Goal: Check status: Check status

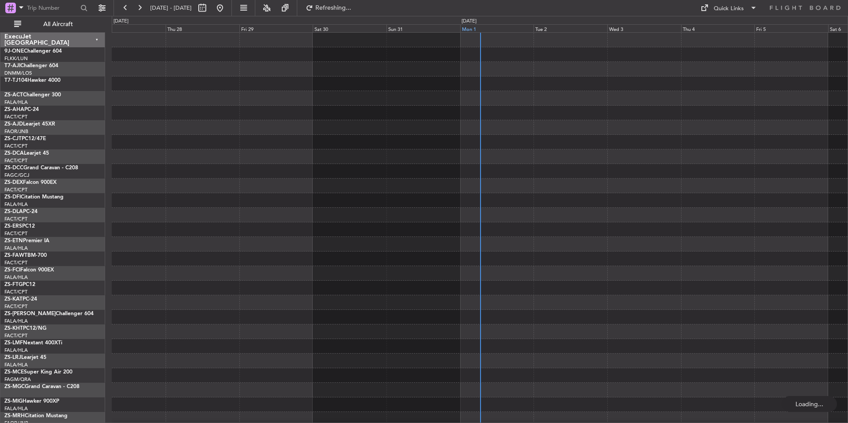
click at [511, 28] on div "Mon 1" at bounding box center [497, 28] width 74 height 8
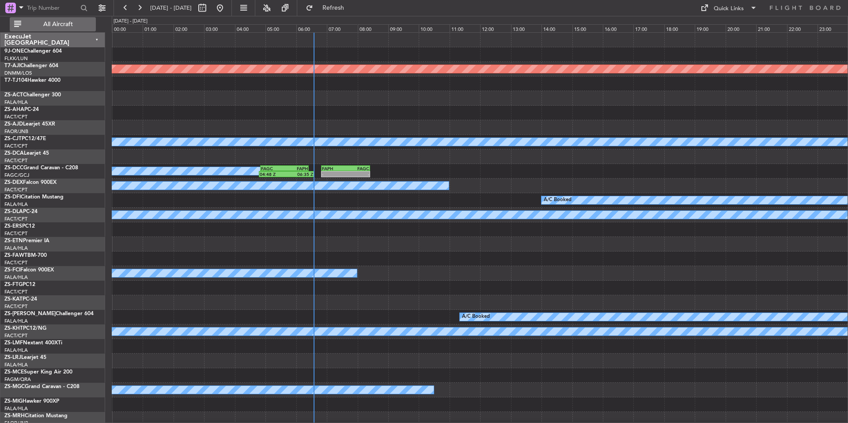
click at [69, 26] on span "All Aircraft" at bounding box center [58, 24] width 70 height 6
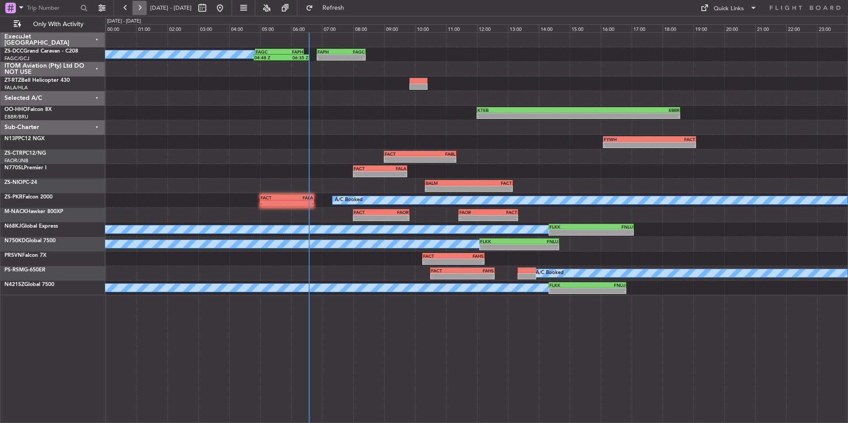
click at [144, 9] on button at bounding box center [139, 8] width 14 height 14
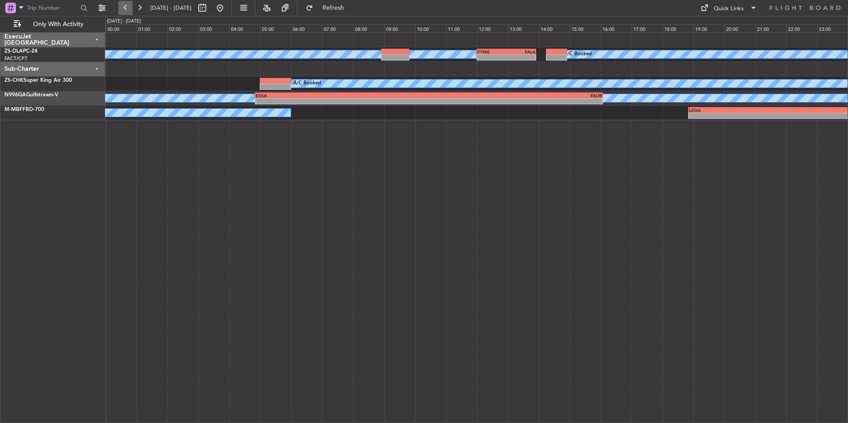
click at [127, 7] on button at bounding box center [125, 8] width 14 height 14
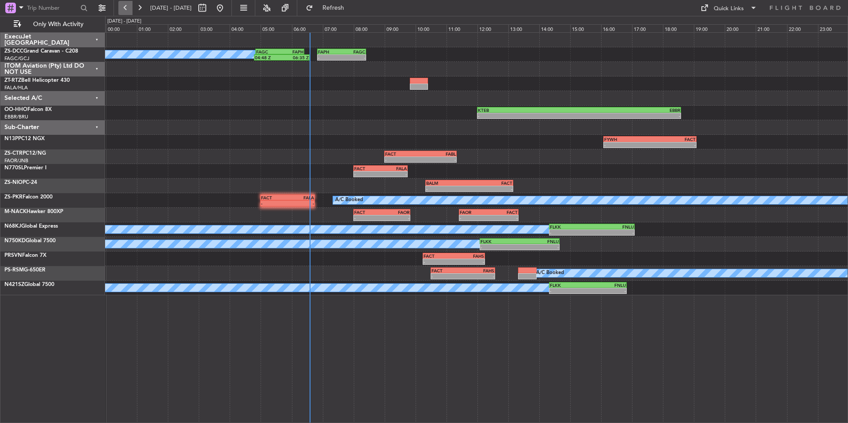
click at [127, 7] on button at bounding box center [125, 8] width 14 height 14
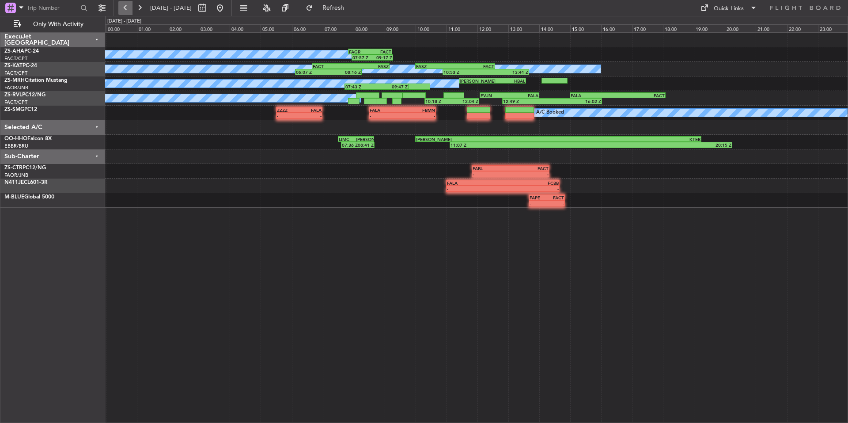
click at [127, 7] on button at bounding box center [125, 8] width 14 height 14
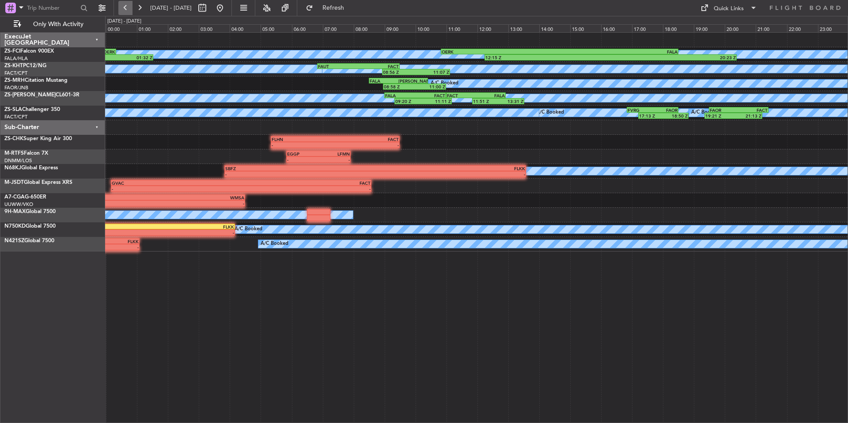
click at [127, 7] on button at bounding box center [125, 8] width 14 height 14
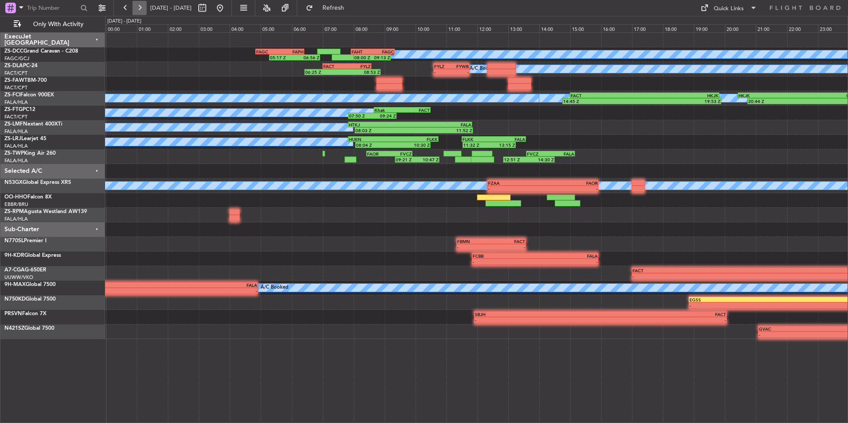
click at [134, 10] on button at bounding box center [139, 8] width 14 height 14
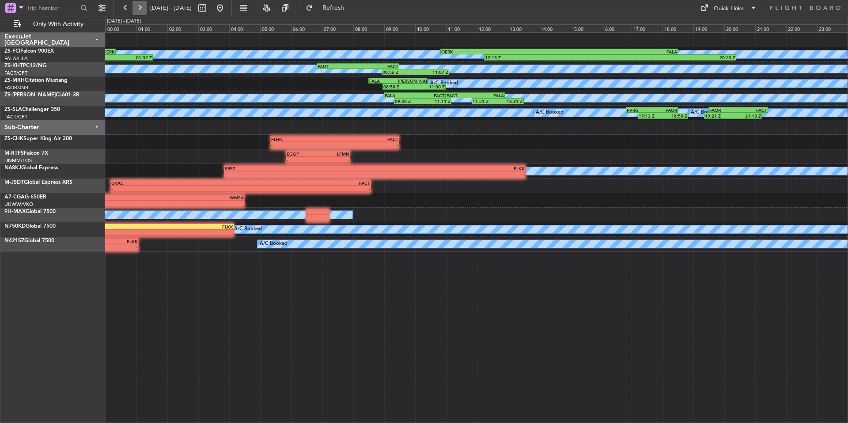
click at [135, 10] on button at bounding box center [139, 8] width 14 height 14
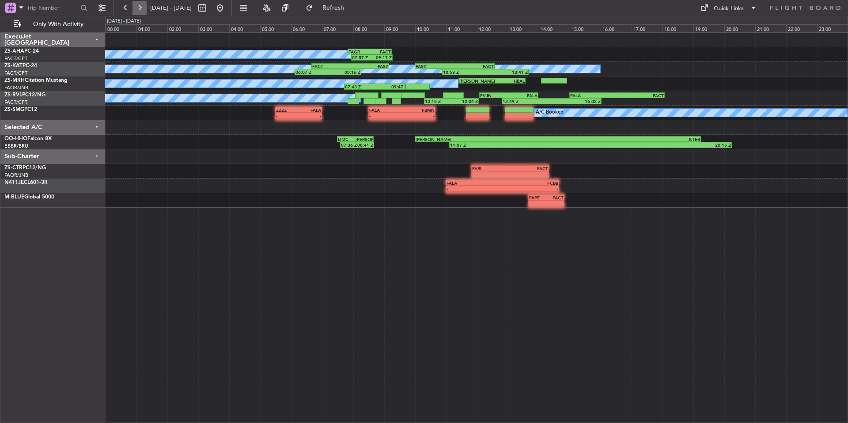
click at [135, 10] on button at bounding box center [139, 8] width 14 height 14
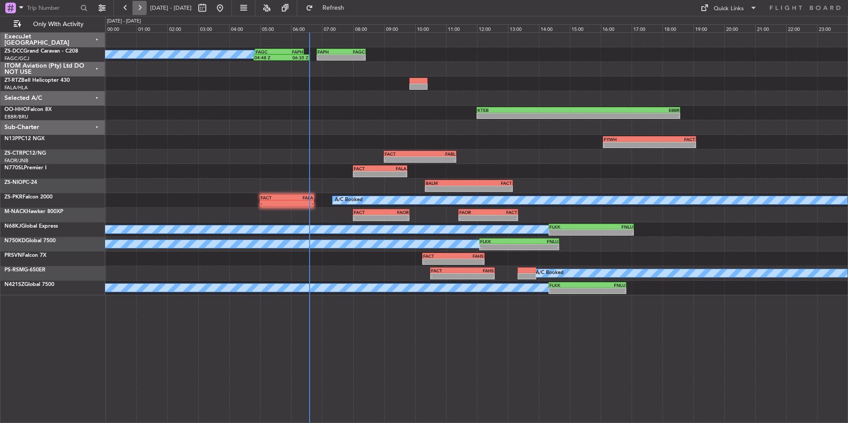
click at [135, 10] on button at bounding box center [139, 8] width 14 height 14
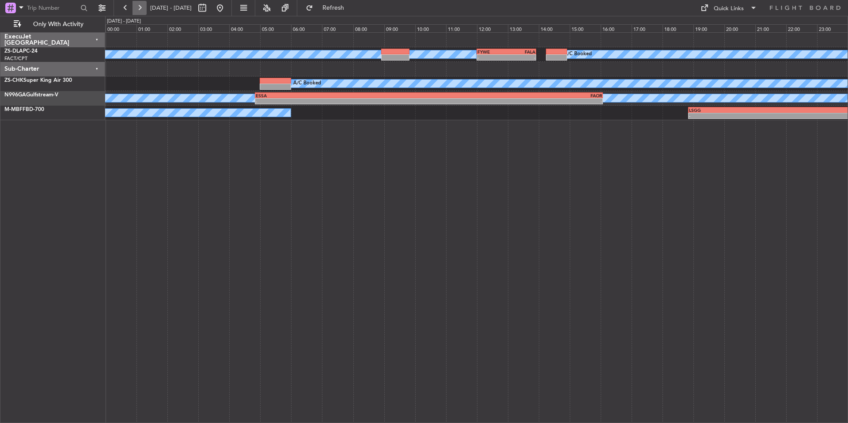
click at [142, 8] on button at bounding box center [139, 8] width 14 height 14
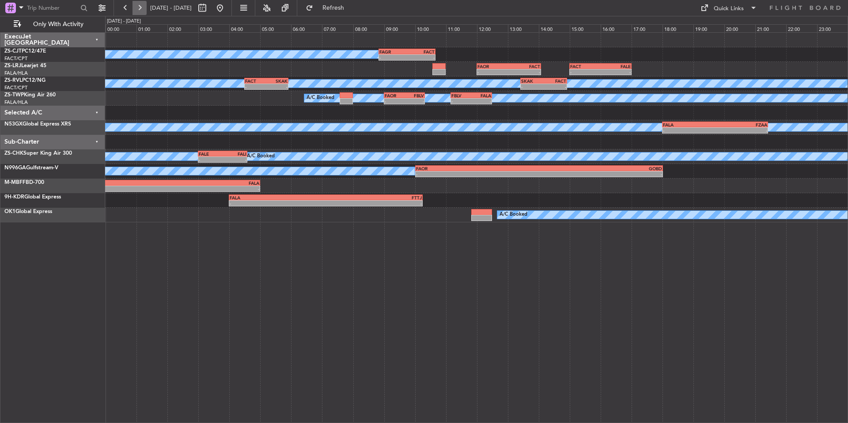
click at [143, 11] on button at bounding box center [139, 8] width 14 height 14
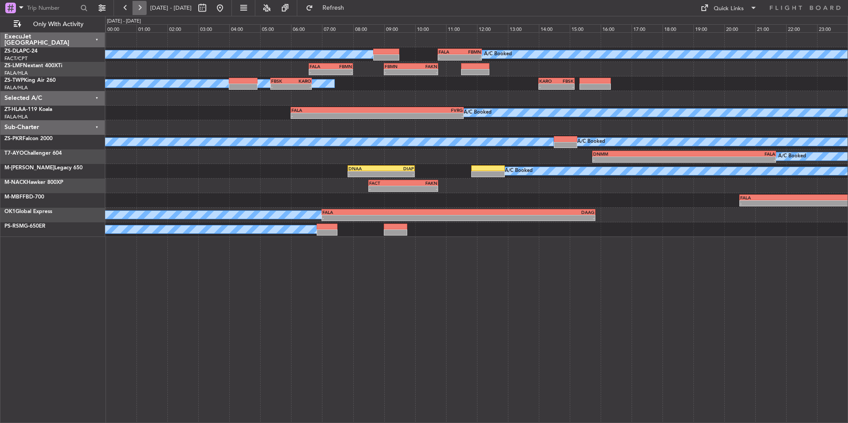
click at [138, 10] on button at bounding box center [139, 8] width 14 height 14
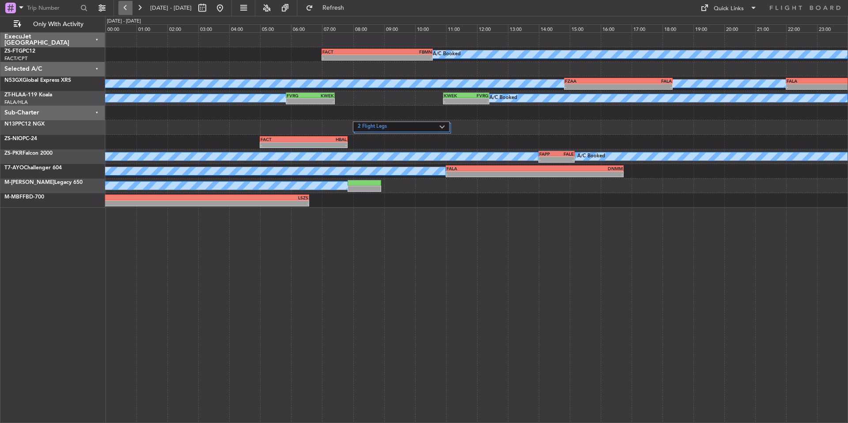
click at [126, 5] on button at bounding box center [125, 8] width 14 height 14
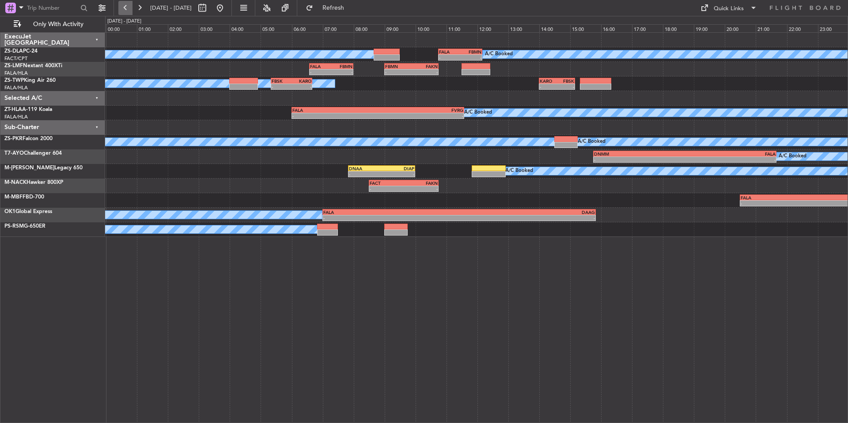
click at [128, 8] on button at bounding box center [125, 8] width 14 height 14
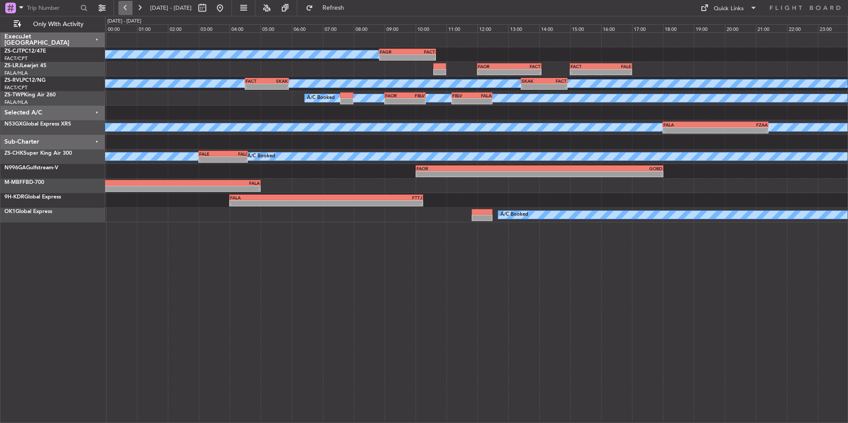
click at [128, 8] on button at bounding box center [125, 8] width 14 height 14
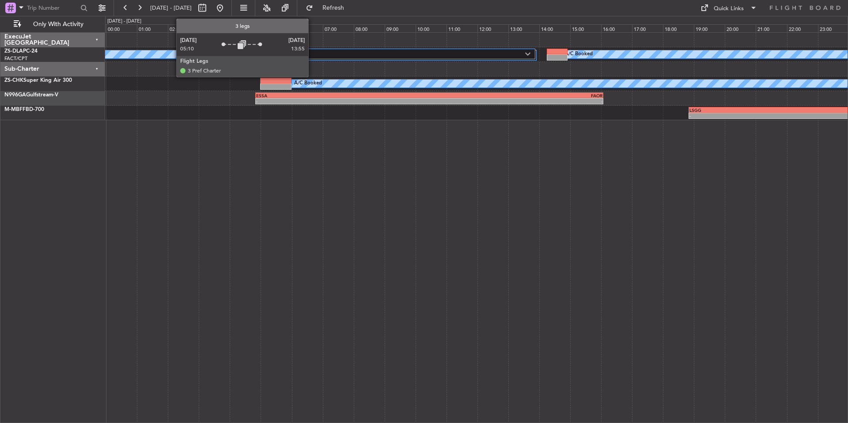
click at [312, 49] on div "3 Flight Legs" at bounding box center [400, 54] width 270 height 11
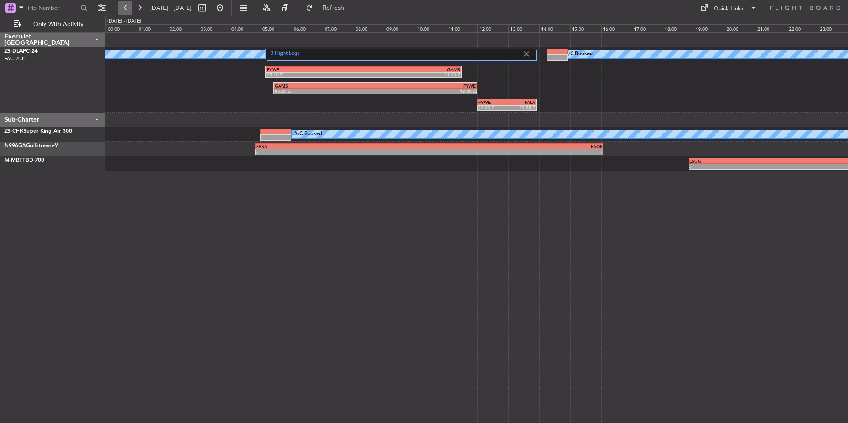
click at [129, 11] on button at bounding box center [125, 8] width 14 height 14
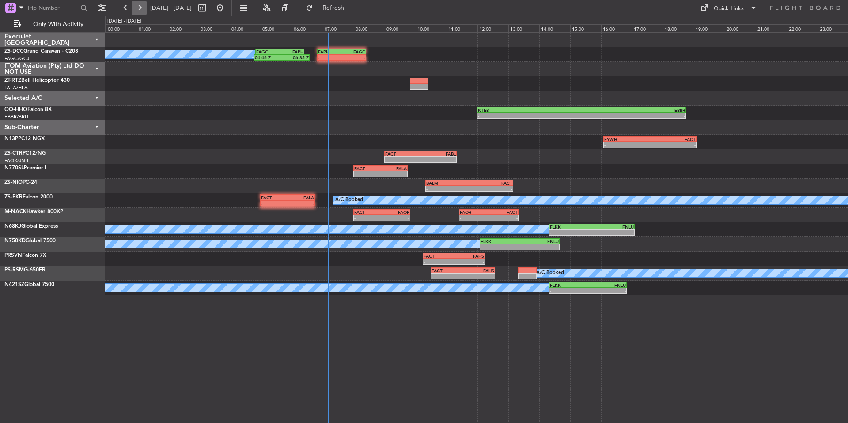
click at [136, 6] on button at bounding box center [139, 8] width 14 height 14
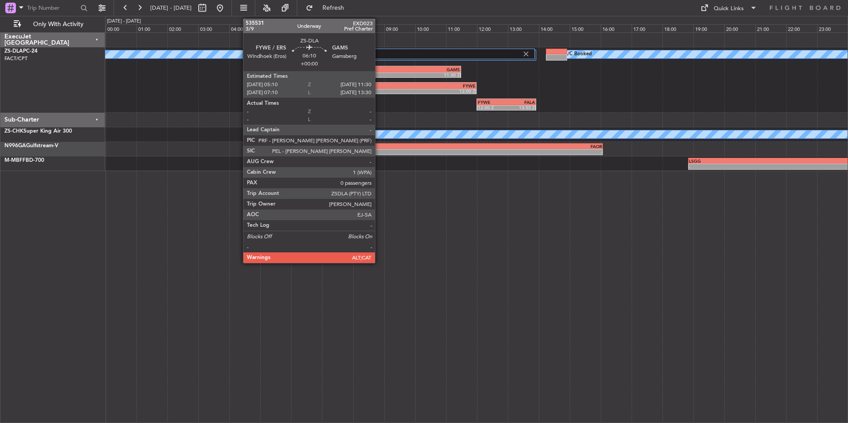
click at [379, 73] on div "11:30 Z" at bounding box center [411, 74] width 97 height 5
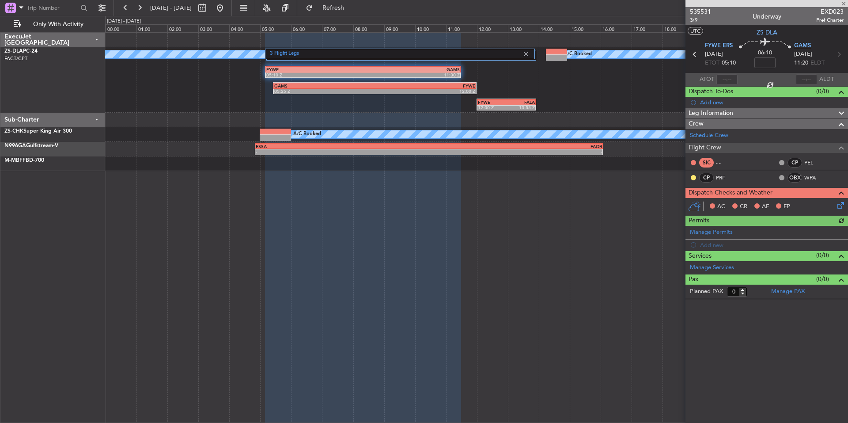
click at [808, 45] on span "GAMS" at bounding box center [802, 46] width 17 height 9
click at [844, 4] on span at bounding box center [843, 4] width 9 height 8
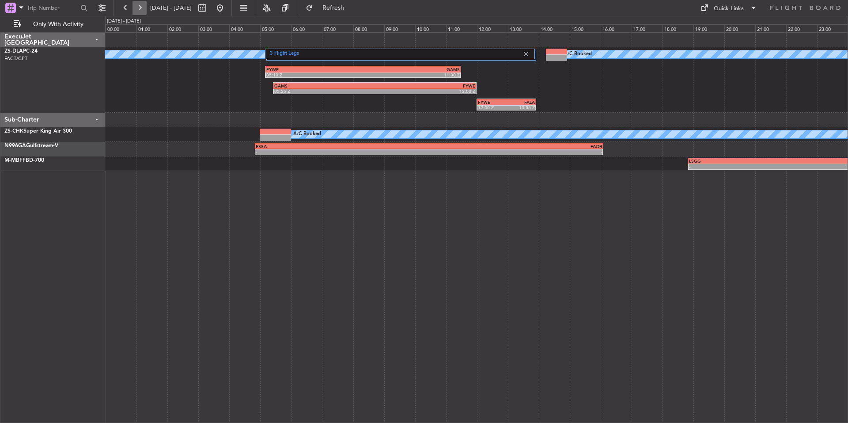
click at [142, 10] on button at bounding box center [139, 8] width 14 height 14
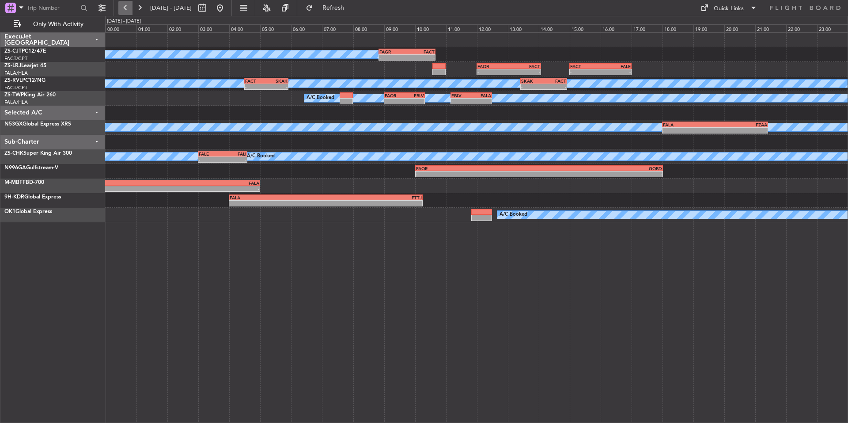
click at [130, 9] on button at bounding box center [125, 8] width 14 height 14
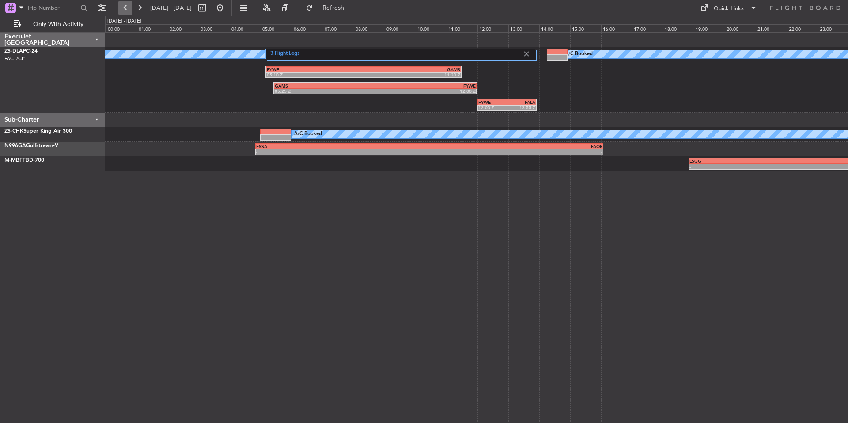
click at [130, 9] on button at bounding box center [125, 8] width 14 height 14
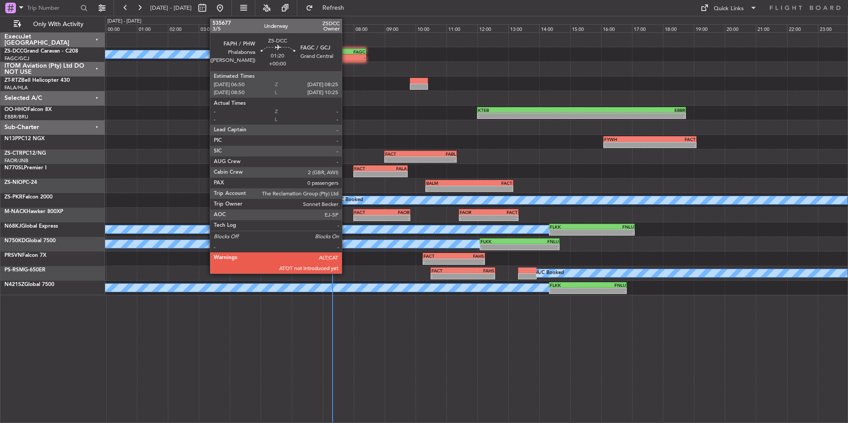
click at [346, 56] on div "-" at bounding box center [354, 57] width 24 height 5
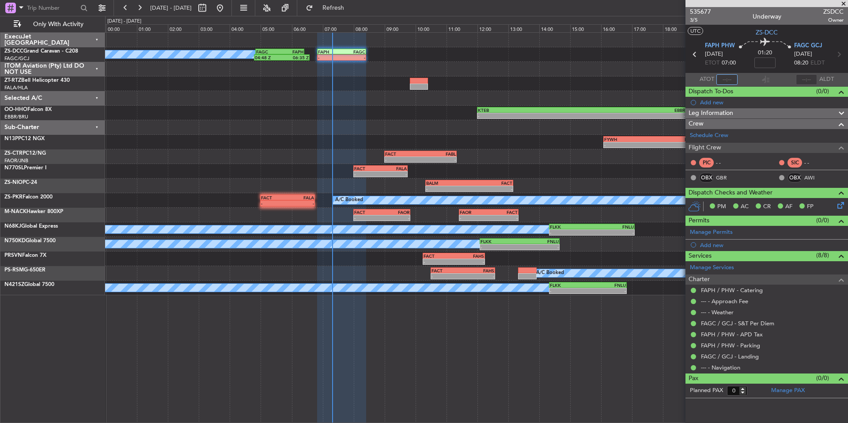
click at [729, 80] on input "text" at bounding box center [726, 79] width 21 height 11
type input "07:14"
drag, startPoint x: 846, startPoint y: 2, endPoint x: 499, endPoint y: 4, distance: 347.0
click at [846, 2] on span at bounding box center [843, 4] width 9 height 8
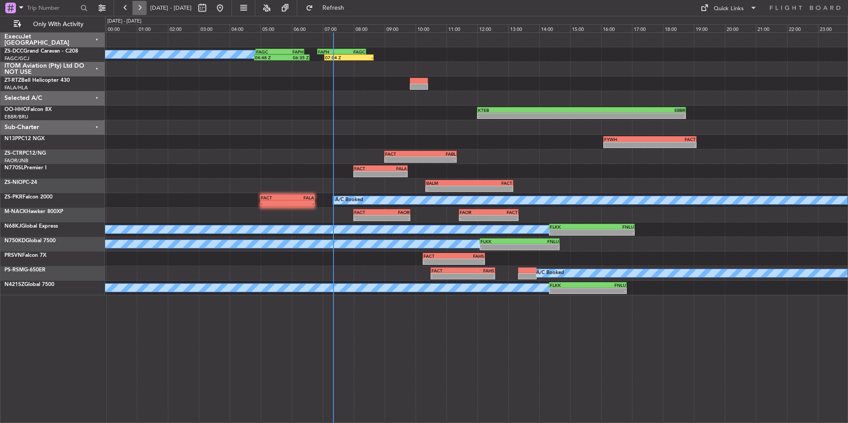
click at [141, 6] on button at bounding box center [139, 8] width 14 height 14
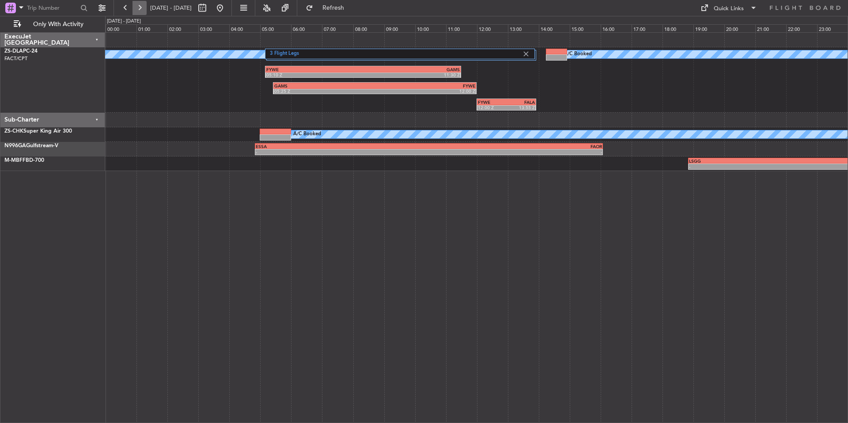
click at [141, 8] on button at bounding box center [139, 8] width 14 height 14
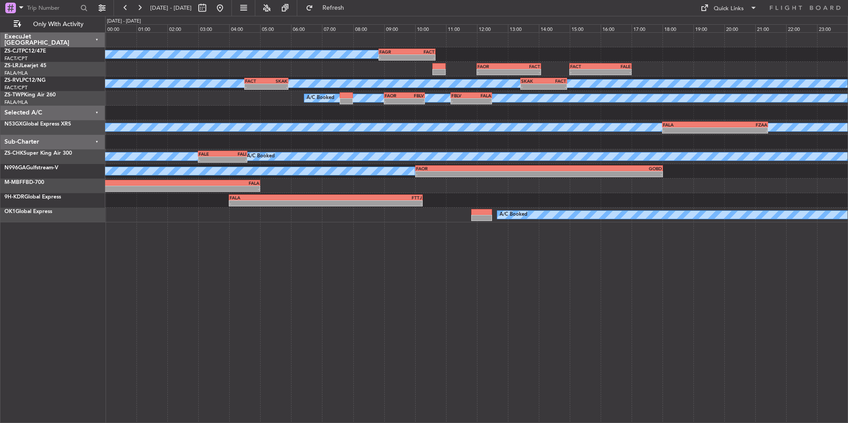
click at [144, 0] on fb-range-datepicker "[DATE] - [DATE]" at bounding box center [172, 8] width 118 height 16
click at [144, 13] on button at bounding box center [139, 8] width 14 height 14
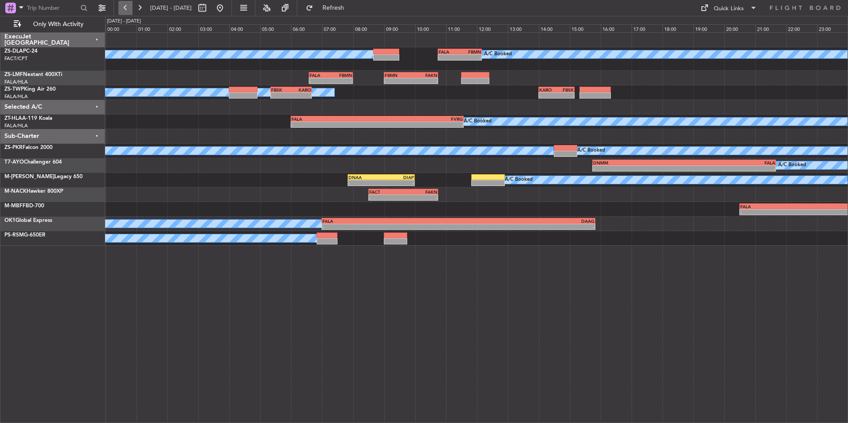
click at [130, 5] on button at bounding box center [125, 8] width 14 height 14
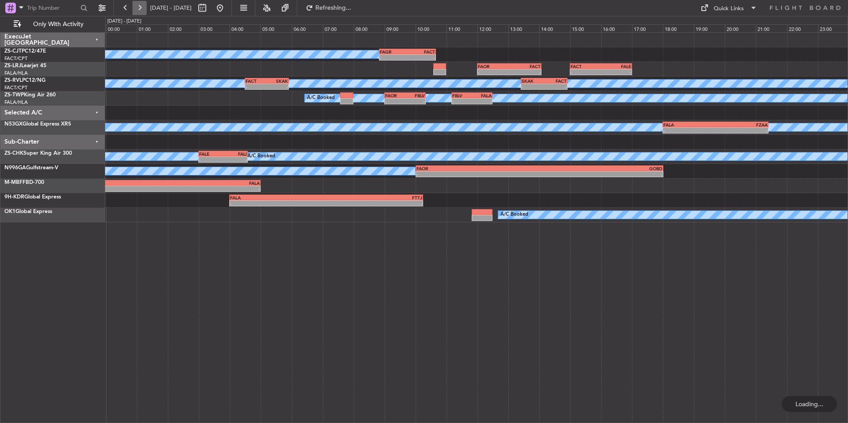
click at [136, 8] on button at bounding box center [139, 8] width 14 height 14
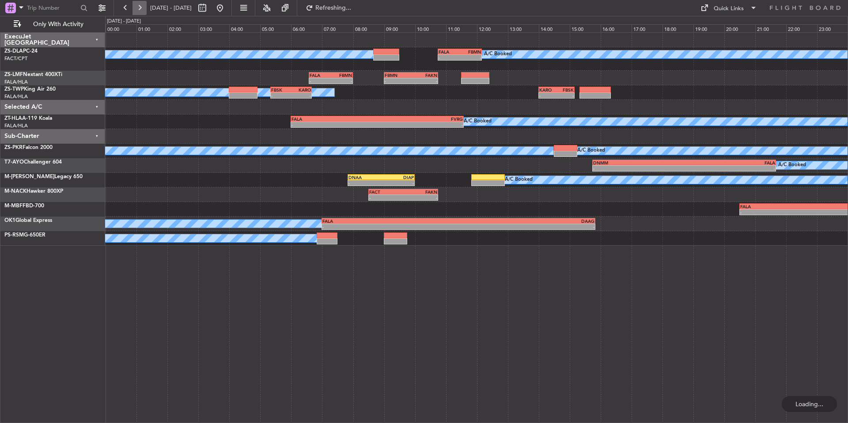
click at [136, 8] on button at bounding box center [139, 8] width 14 height 14
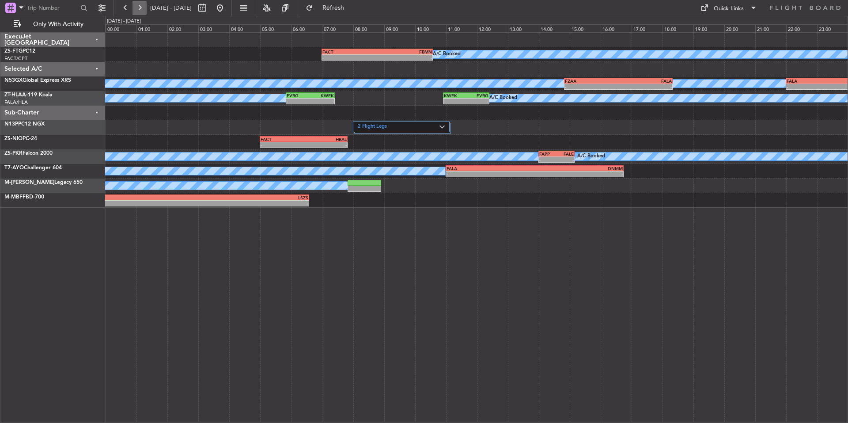
click at [136, 8] on button at bounding box center [139, 8] width 14 height 14
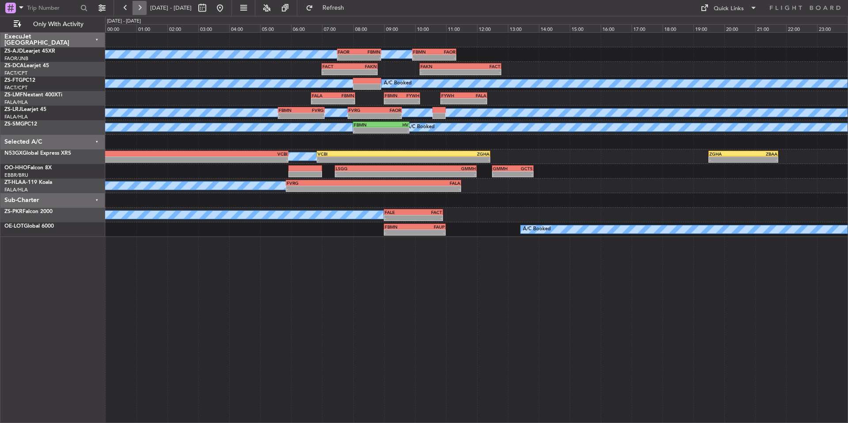
click at [136, 8] on button at bounding box center [139, 8] width 14 height 14
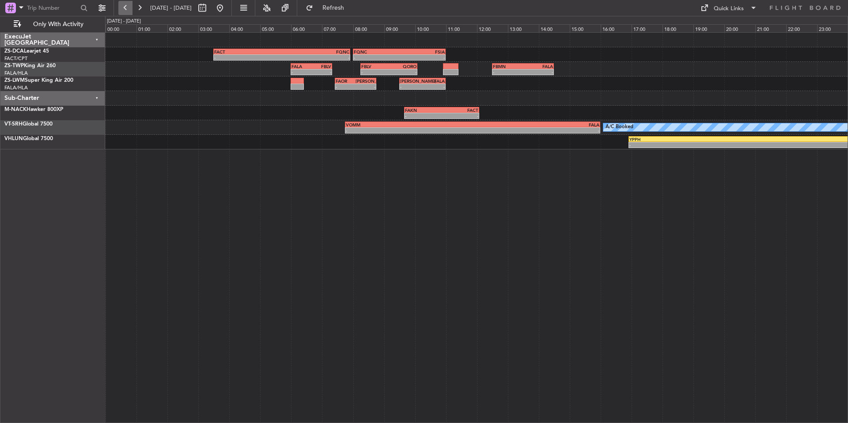
click at [126, 13] on button at bounding box center [125, 8] width 14 height 14
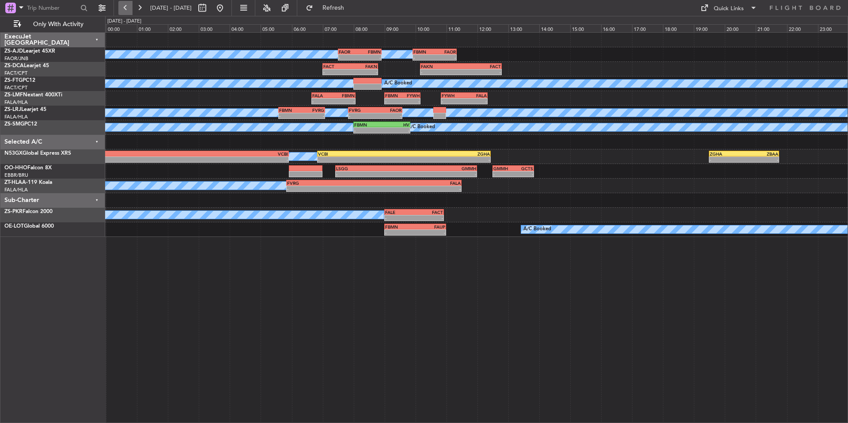
click at [122, 5] on button at bounding box center [125, 8] width 14 height 14
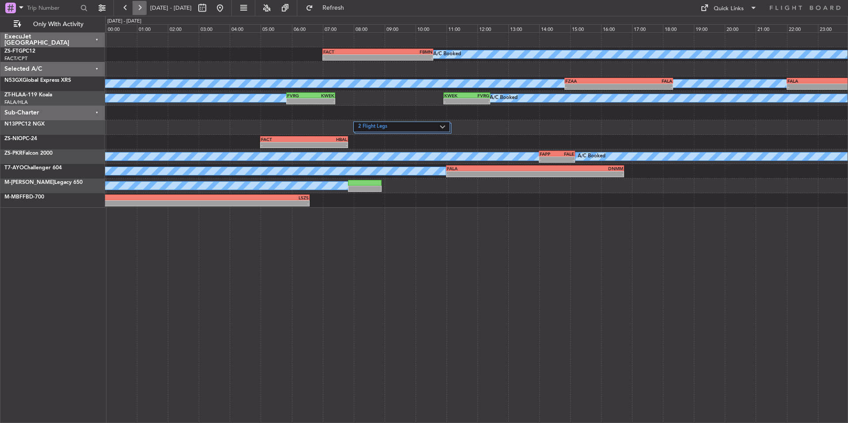
click at [136, 8] on button at bounding box center [139, 8] width 14 height 14
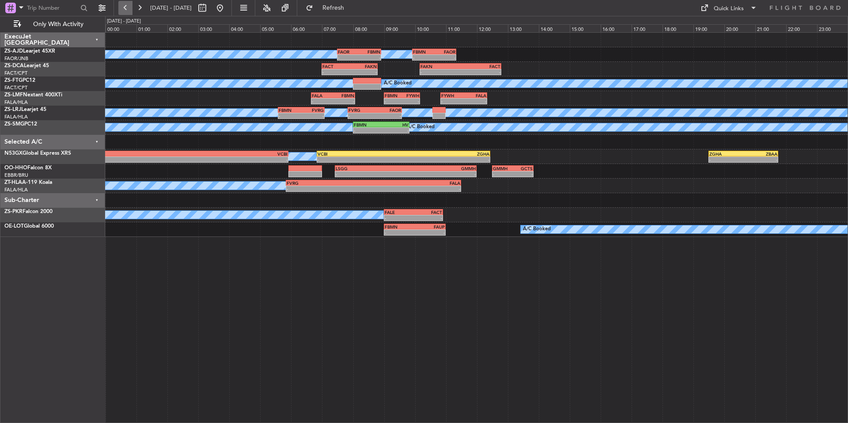
click at [130, 8] on button at bounding box center [125, 8] width 14 height 14
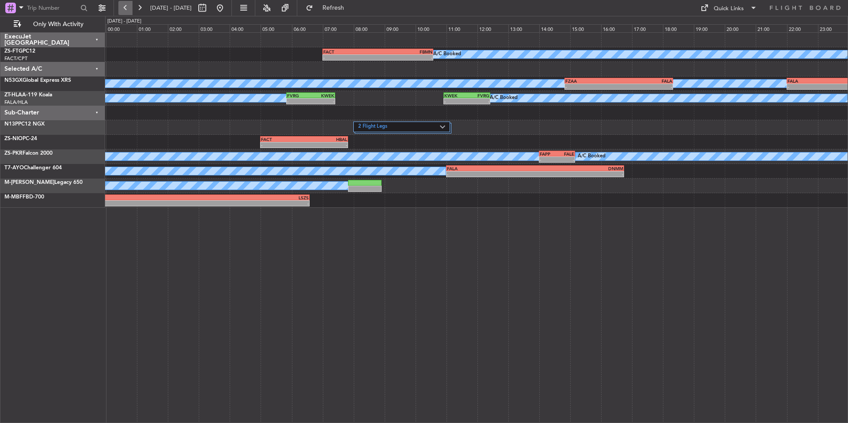
click at [127, 6] on button at bounding box center [125, 8] width 14 height 14
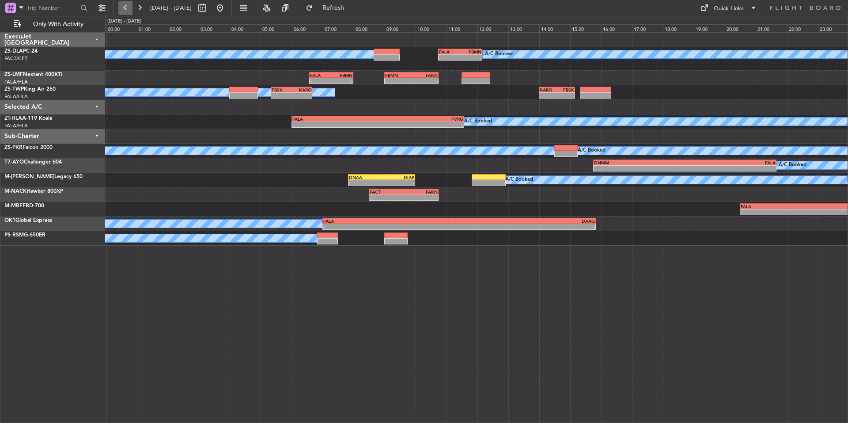
click at [127, 6] on button at bounding box center [125, 8] width 14 height 14
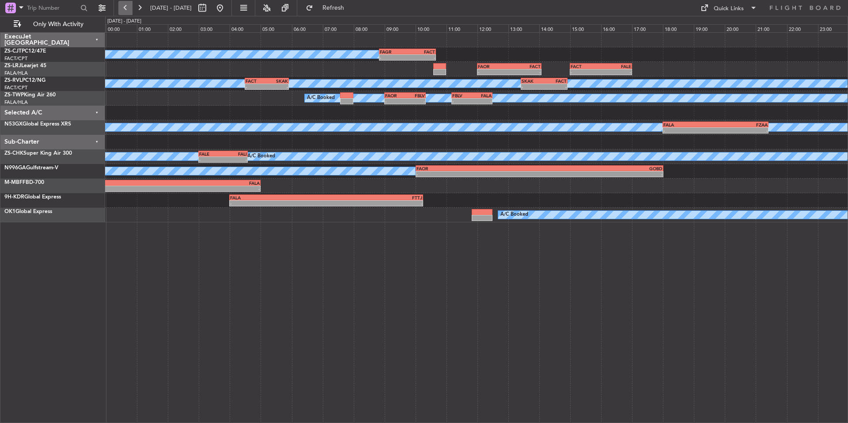
click at [127, 6] on button at bounding box center [125, 8] width 14 height 14
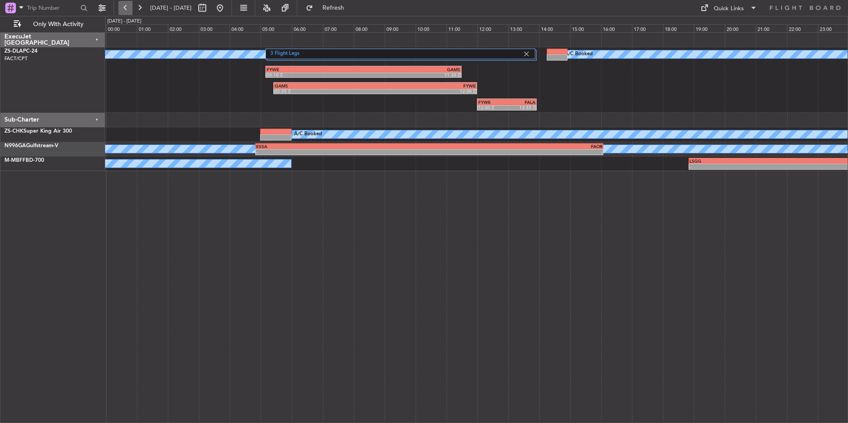
click at [127, 6] on button at bounding box center [125, 8] width 14 height 14
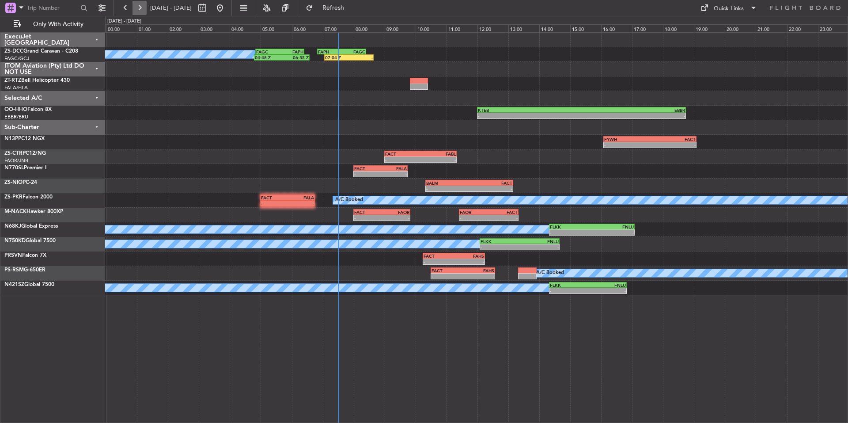
click at [142, 6] on button at bounding box center [139, 8] width 14 height 14
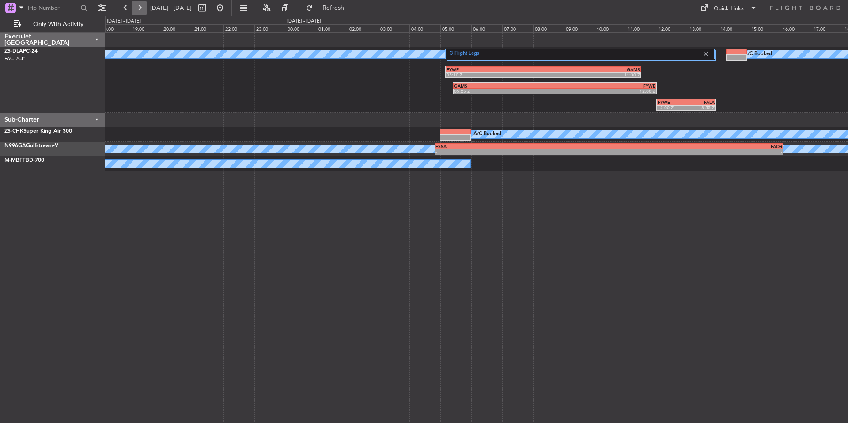
click at [142, 6] on button at bounding box center [139, 8] width 14 height 14
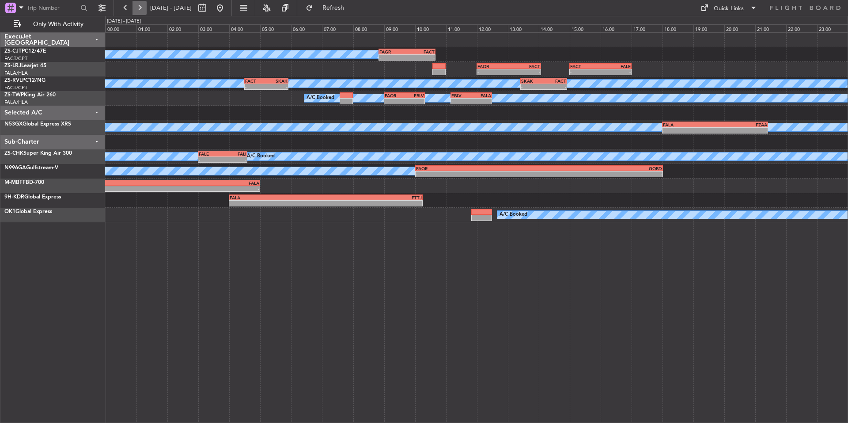
click at [142, 10] on button at bounding box center [139, 8] width 14 height 14
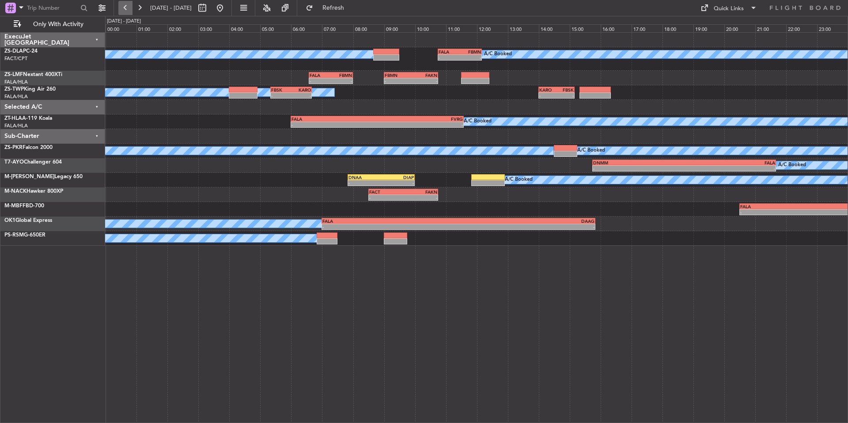
click at [121, 11] on button at bounding box center [125, 8] width 14 height 14
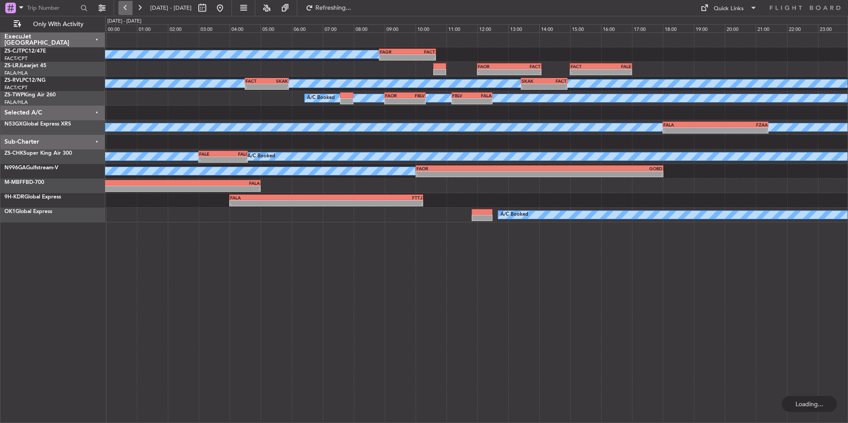
click at [121, 11] on button at bounding box center [125, 8] width 14 height 14
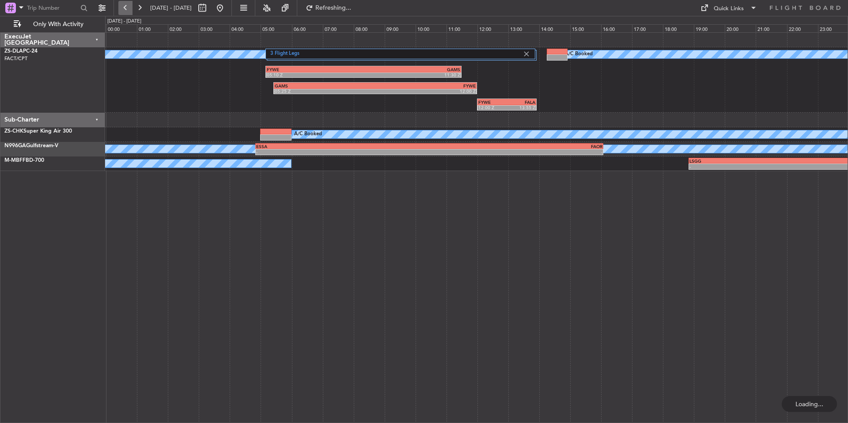
click at [121, 11] on button at bounding box center [125, 8] width 14 height 14
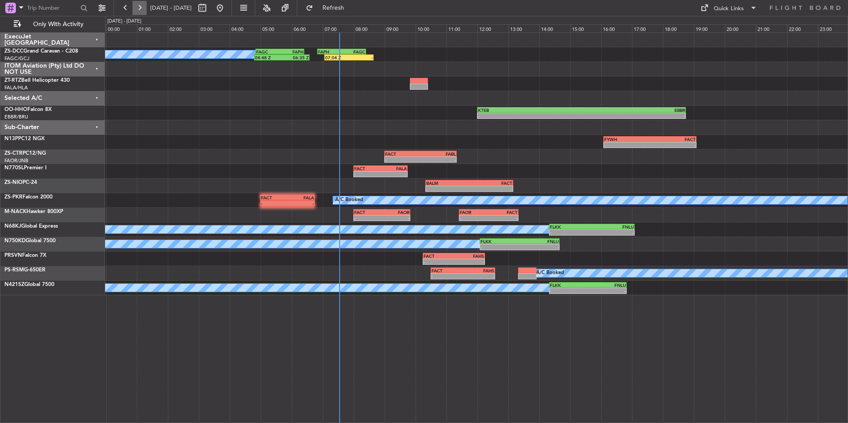
click at [145, 7] on button at bounding box center [139, 8] width 14 height 14
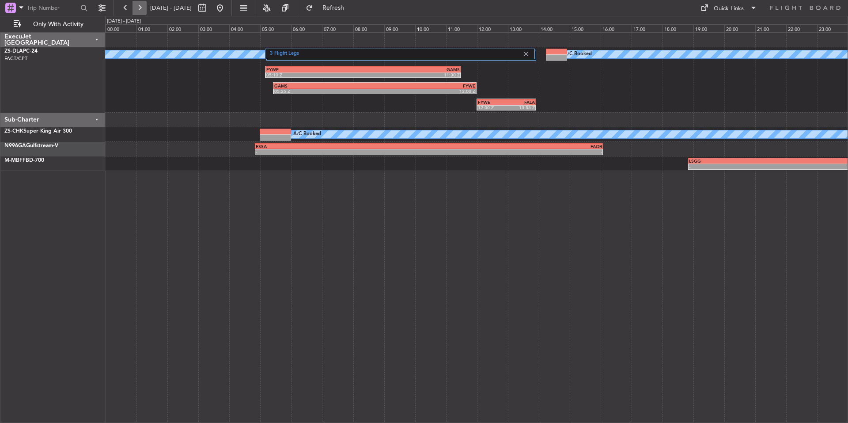
click at [141, 7] on button at bounding box center [139, 8] width 14 height 14
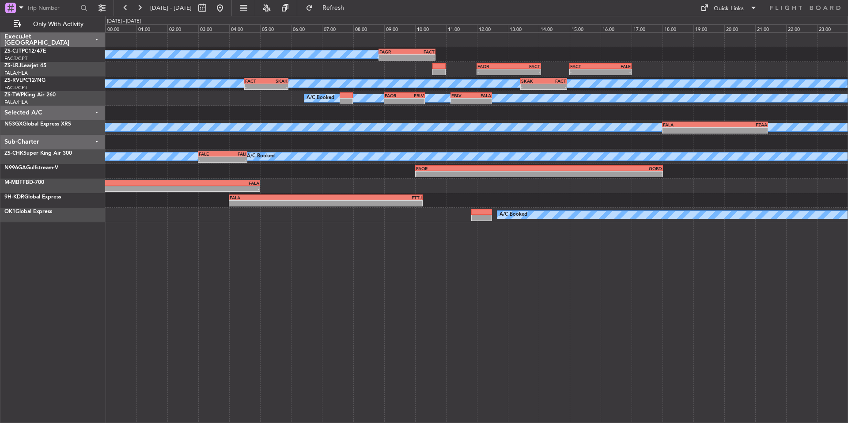
click at [491, 277] on div "A/C Booked FAGR 08:50 Z FACT 10:40 Z - - FAOR 12:00 Z FACT 14:05 Z - - - - FACT…" at bounding box center [476, 227] width 743 height 390
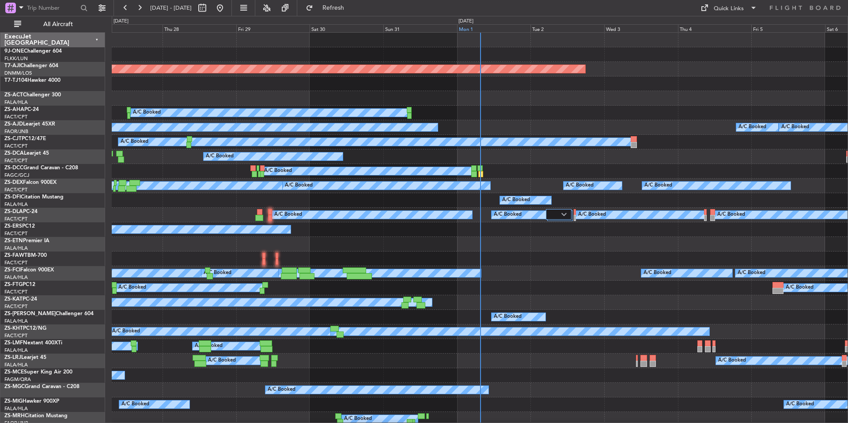
click at [498, 30] on div "Mon 1" at bounding box center [494, 28] width 74 height 8
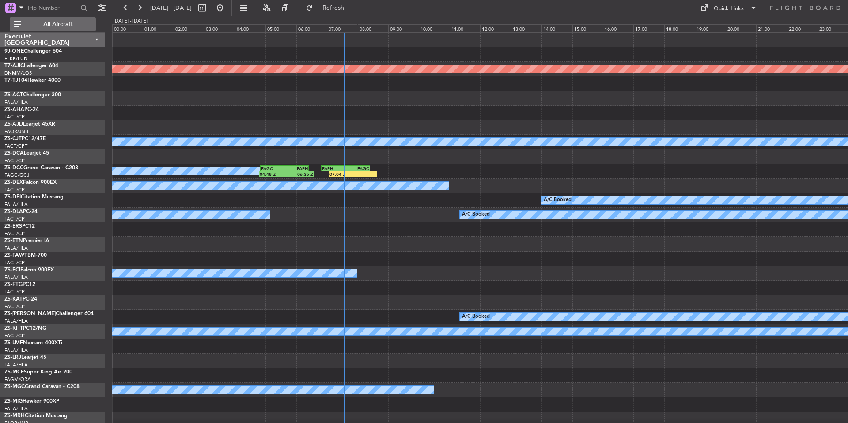
click at [71, 23] on span "All Aircraft" at bounding box center [58, 24] width 70 height 6
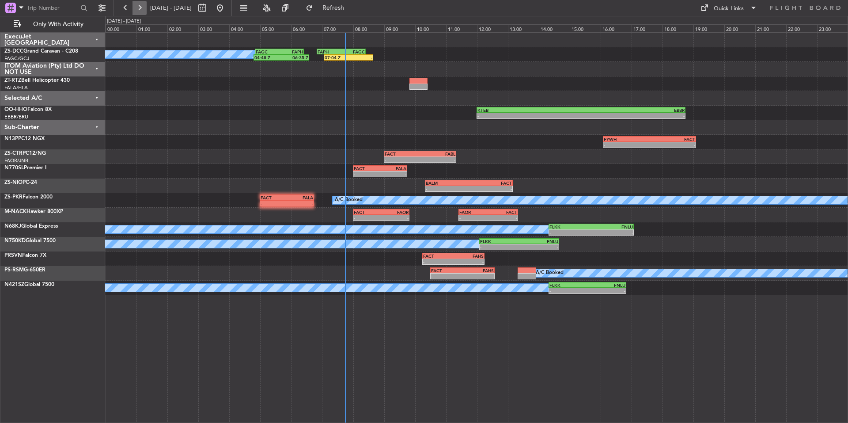
click at [141, 10] on button at bounding box center [139, 8] width 14 height 14
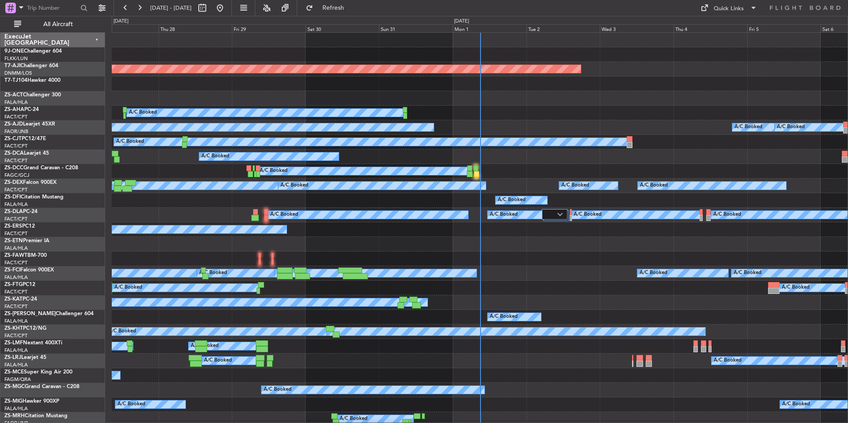
click at [504, 30] on div "Mon 1" at bounding box center [490, 28] width 74 height 8
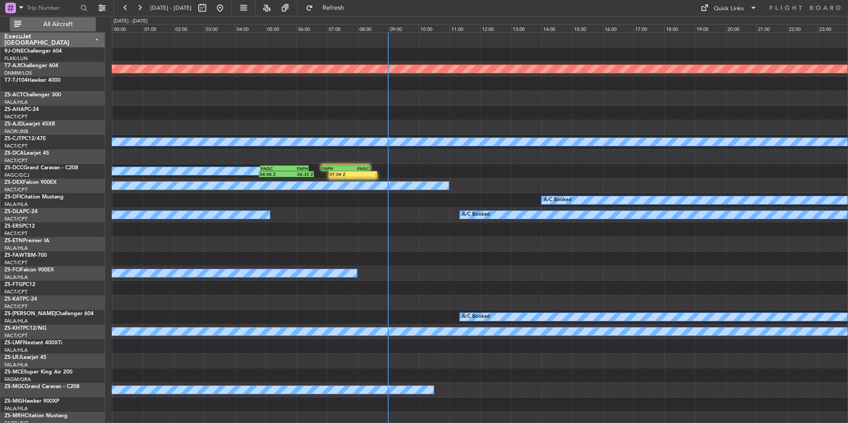
click at [88, 25] on span "All Aircraft" at bounding box center [58, 24] width 70 height 6
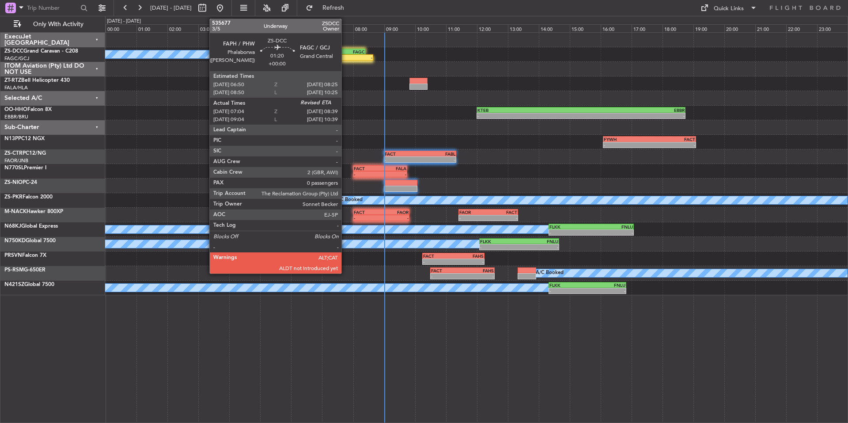
click at [345, 49] on div "FAGC" at bounding box center [353, 51] width 24 height 5
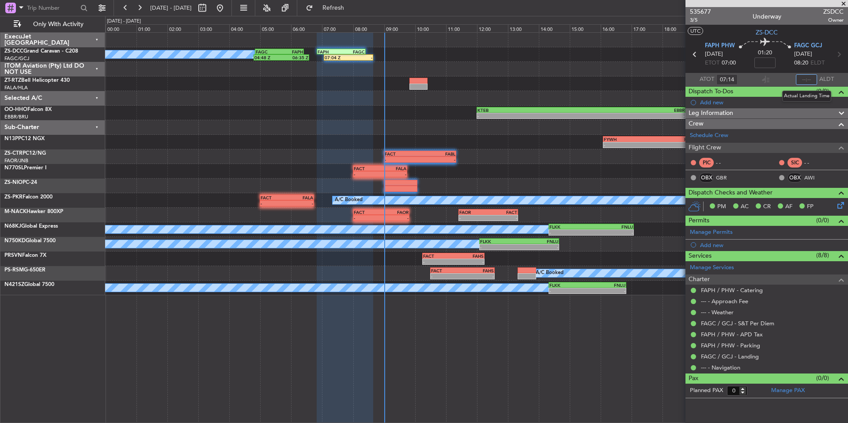
click at [809, 77] on input "text" at bounding box center [806, 79] width 21 height 11
type input "08:34"
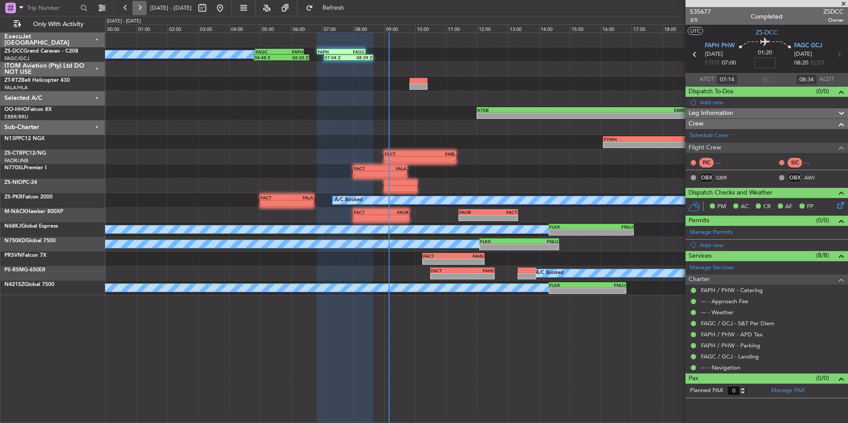
click at [137, 8] on button at bounding box center [139, 8] width 14 height 14
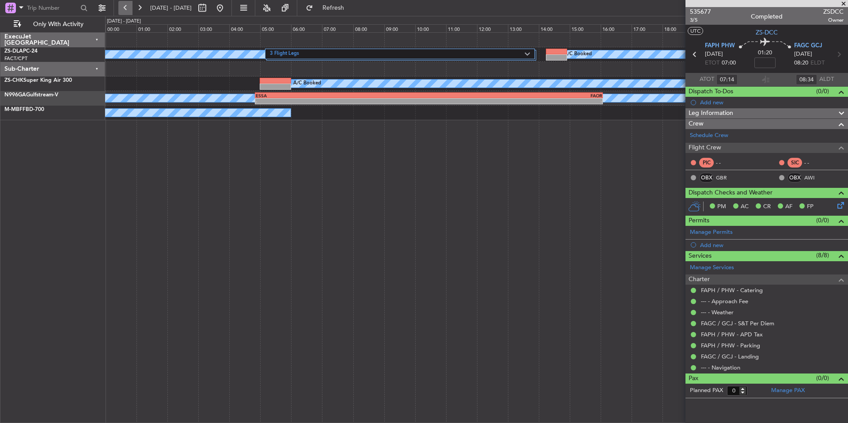
click at [129, 7] on button at bounding box center [125, 8] width 14 height 14
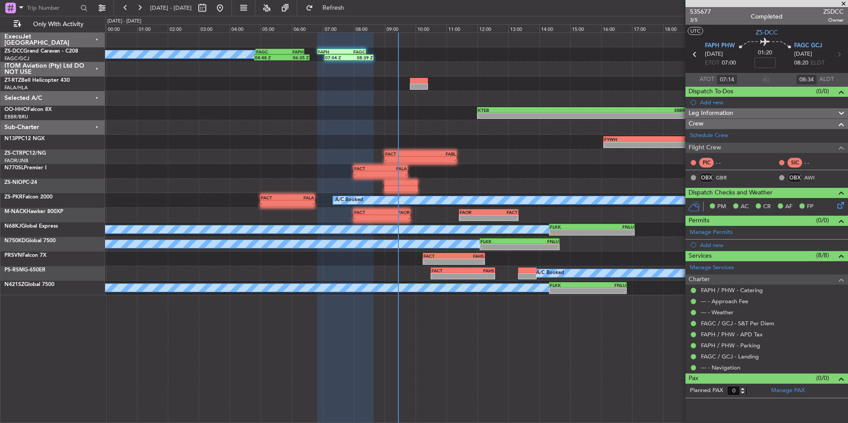
click at [842, 3] on span at bounding box center [843, 4] width 9 height 8
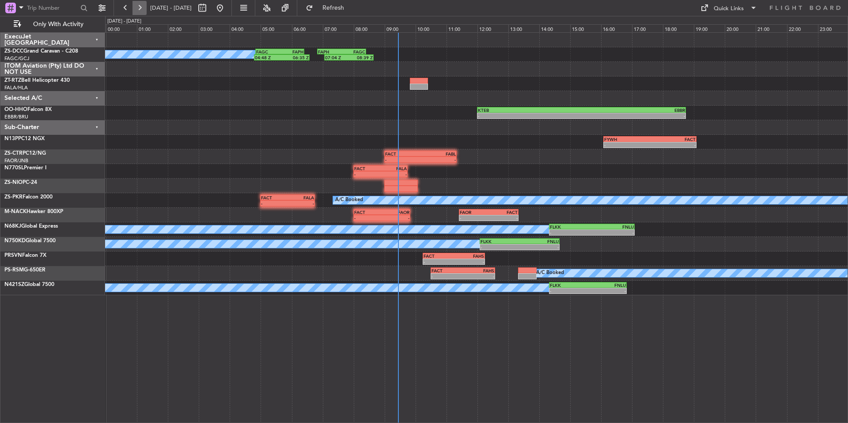
click at [144, 10] on button at bounding box center [139, 8] width 14 height 14
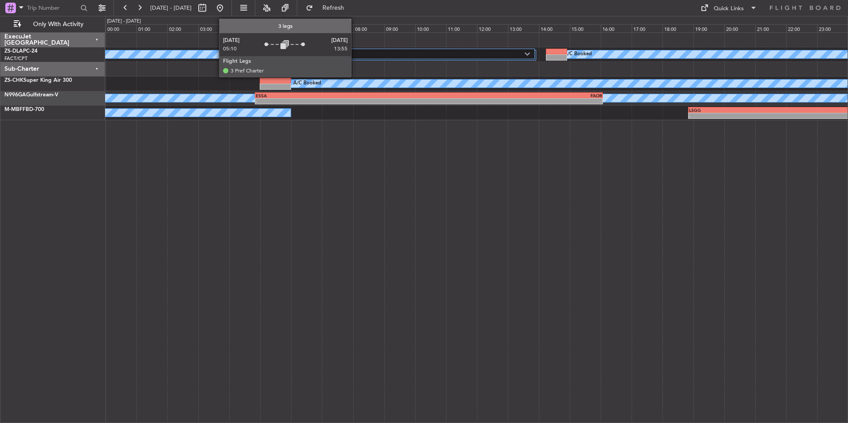
click at [355, 50] on label "3 Flight Legs" at bounding box center [397, 54] width 255 height 8
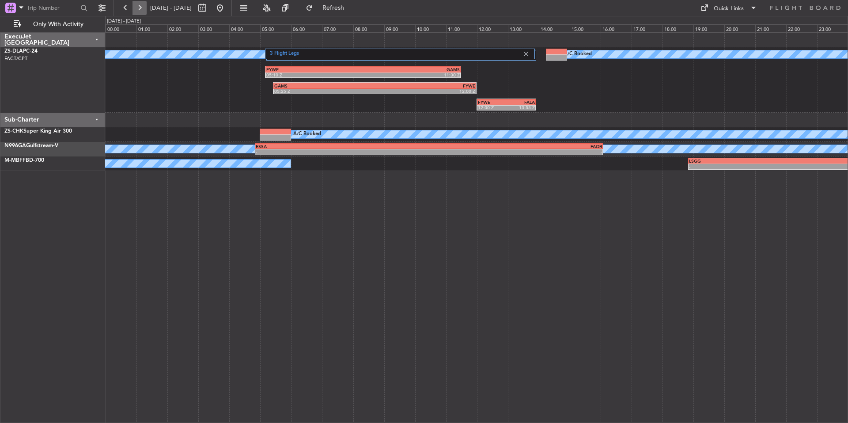
click at [143, 7] on button at bounding box center [139, 8] width 14 height 14
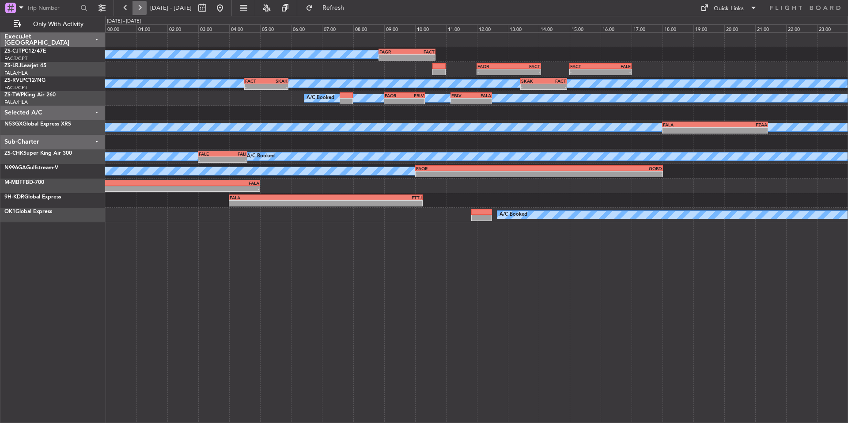
click at [142, 7] on button at bounding box center [139, 8] width 14 height 14
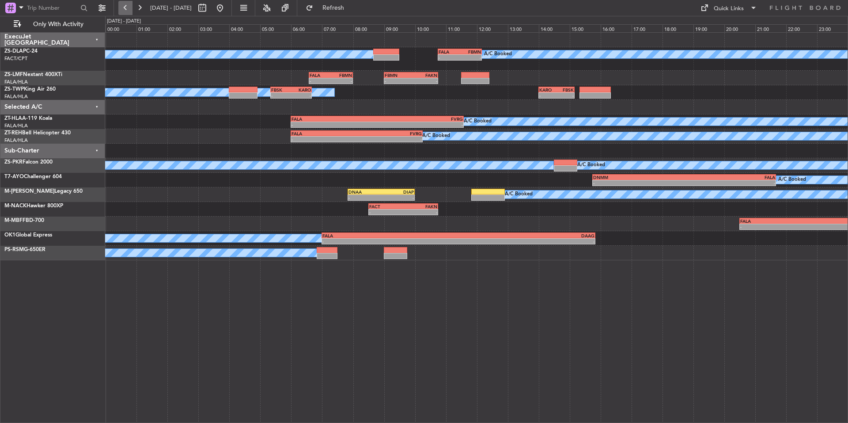
click at [128, 8] on button at bounding box center [125, 8] width 14 height 14
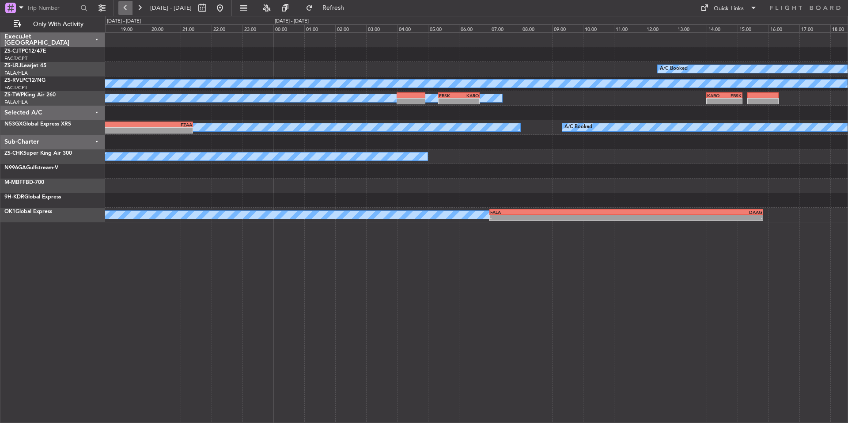
click at [128, 8] on button at bounding box center [125, 8] width 14 height 14
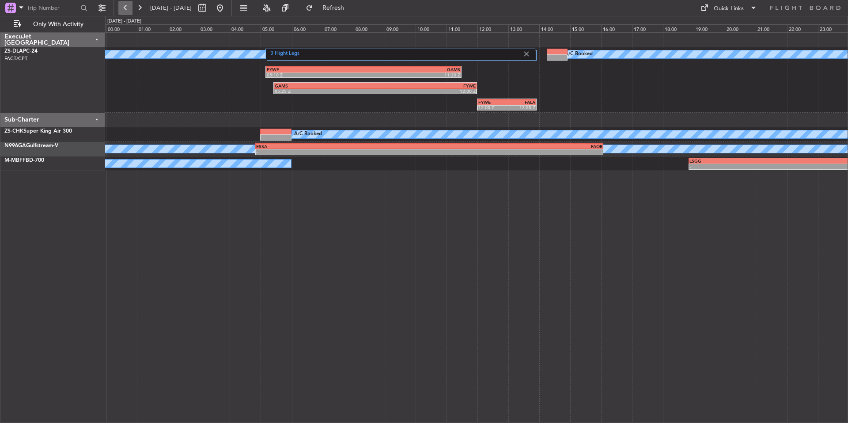
click at [128, 8] on button at bounding box center [125, 8] width 14 height 14
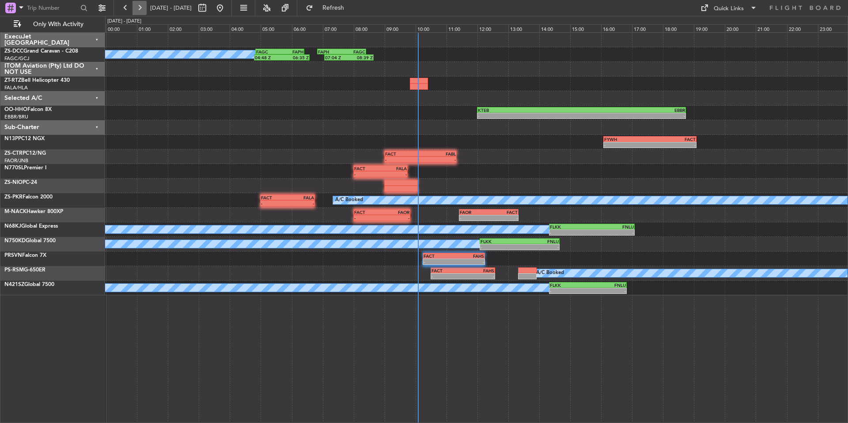
click at [138, 10] on button at bounding box center [139, 8] width 14 height 14
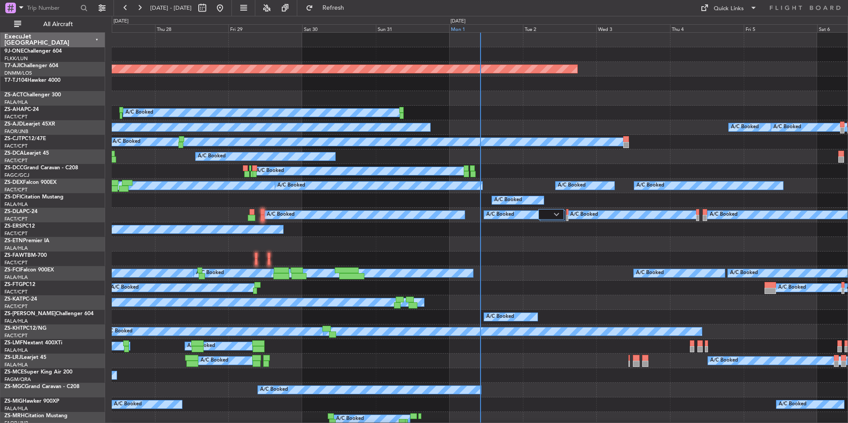
click at [489, 30] on div "Mon 1" at bounding box center [486, 28] width 74 height 8
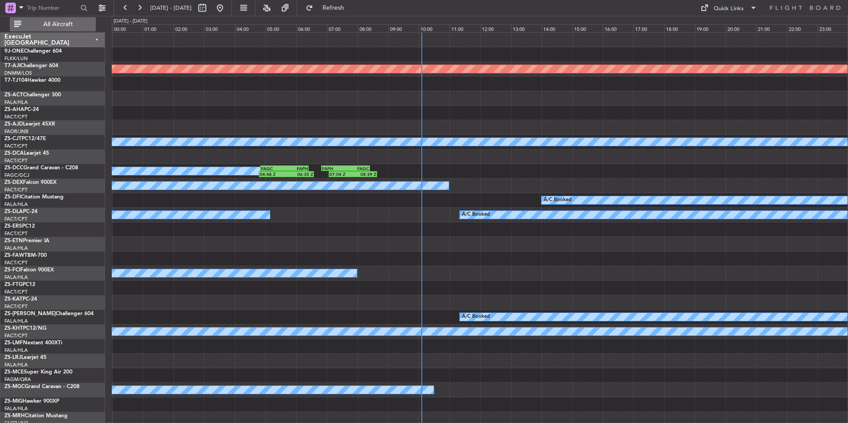
click at [59, 25] on span "All Aircraft" at bounding box center [58, 24] width 70 height 6
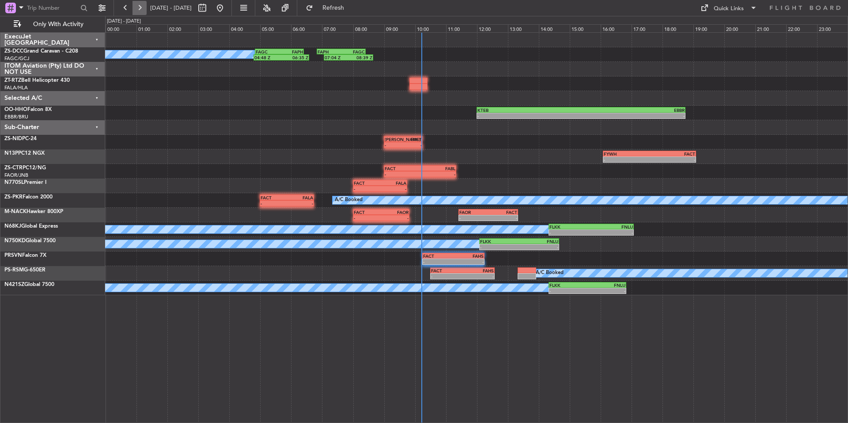
click at [144, 8] on button at bounding box center [139, 8] width 14 height 14
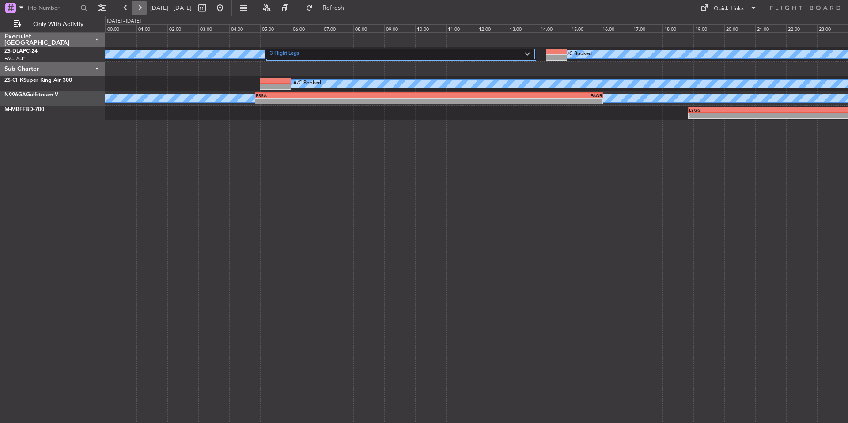
click at [140, 8] on button at bounding box center [139, 8] width 14 height 14
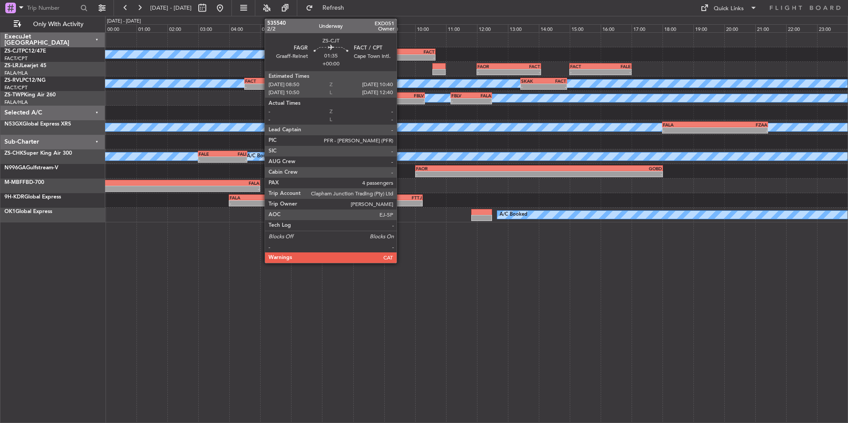
click at [400, 57] on div "-" at bounding box center [392, 57] width 27 height 5
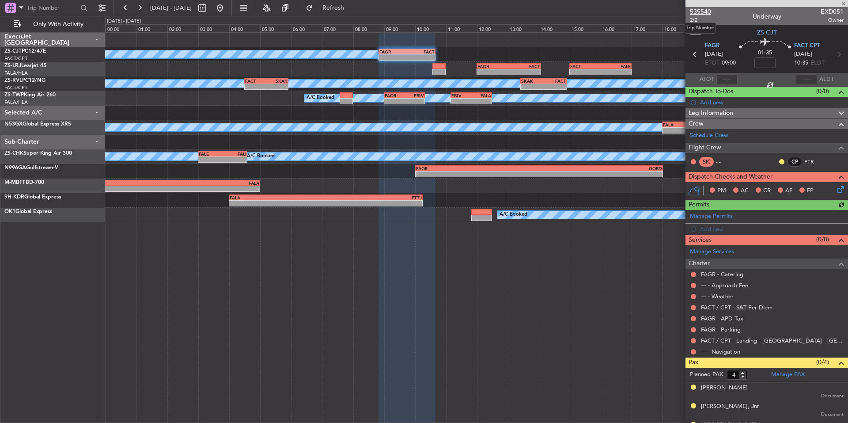
click at [706, 13] on span "535540" at bounding box center [700, 11] width 21 height 9
click at [845, 4] on span at bounding box center [843, 4] width 9 height 8
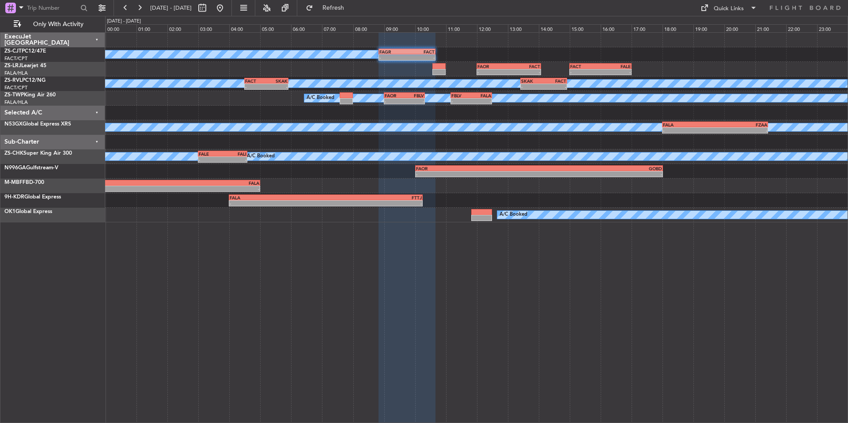
type input "0"
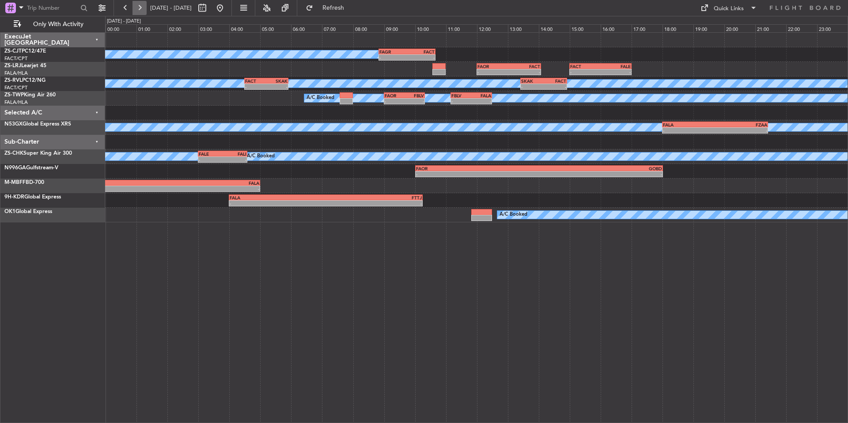
click at [143, 10] on button at bounding box center [139, 8] width 14 height 14
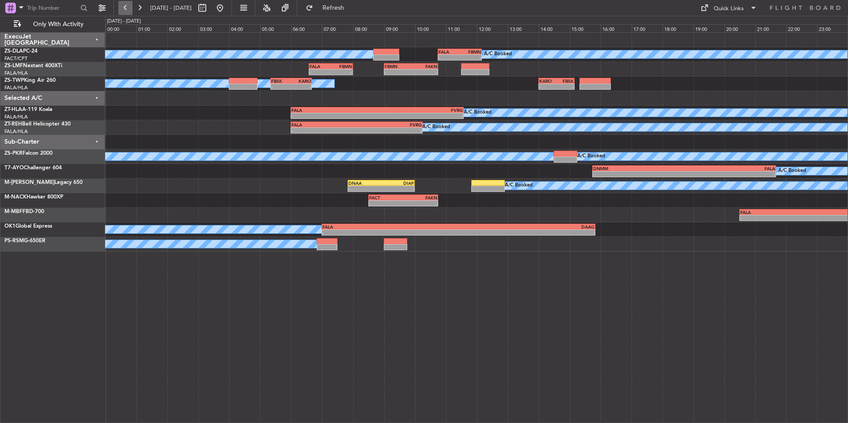
click at [120, 5] on button at bounding box center [125, 8] width 14 height 14
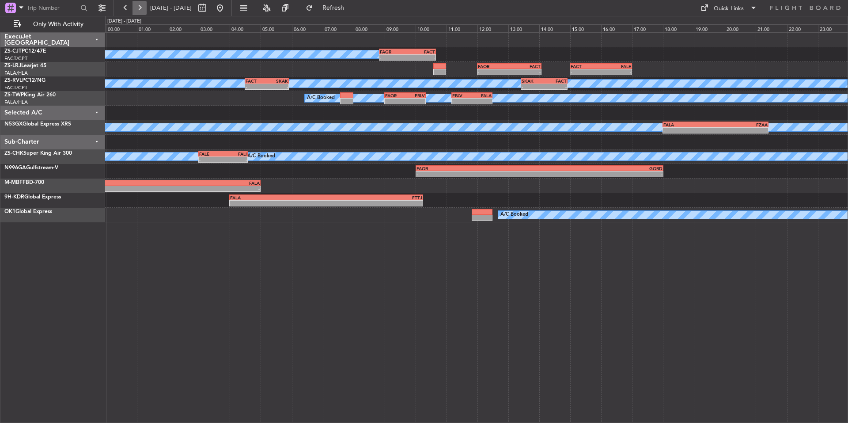
click at [140, 9] on button at bounding box center [139, 8] width 14 height 14
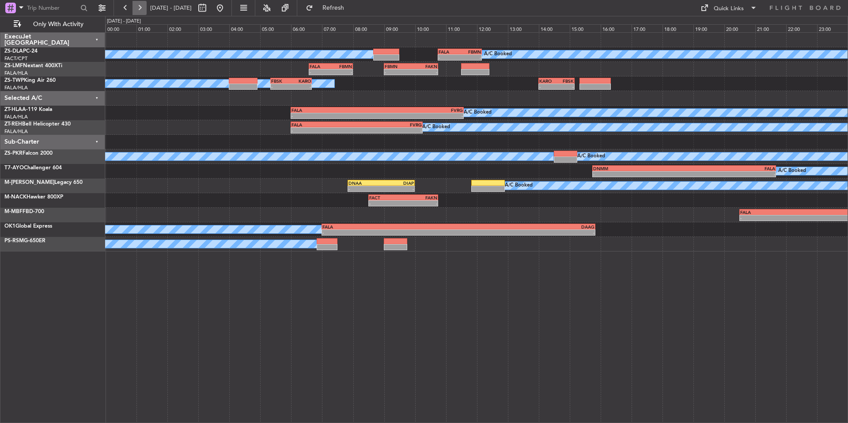
click at [133, 6] on button at bounding box center [139, 8] width 14 height 14
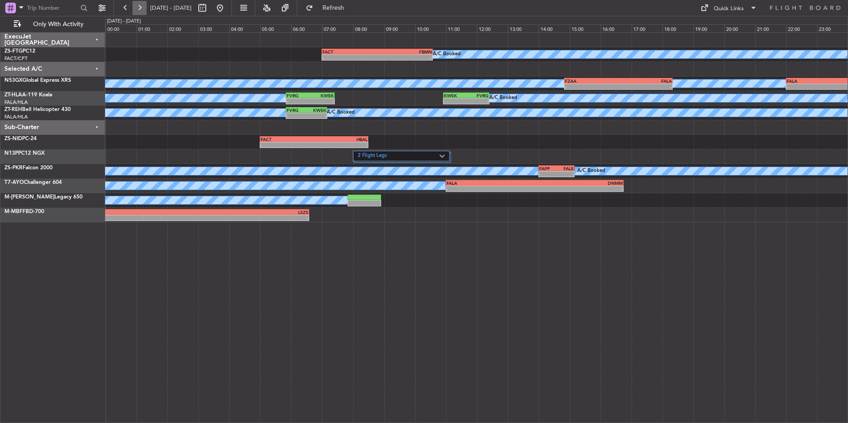
click at [133, 6] on button at bounding box center [139, 8] width 14 height 14
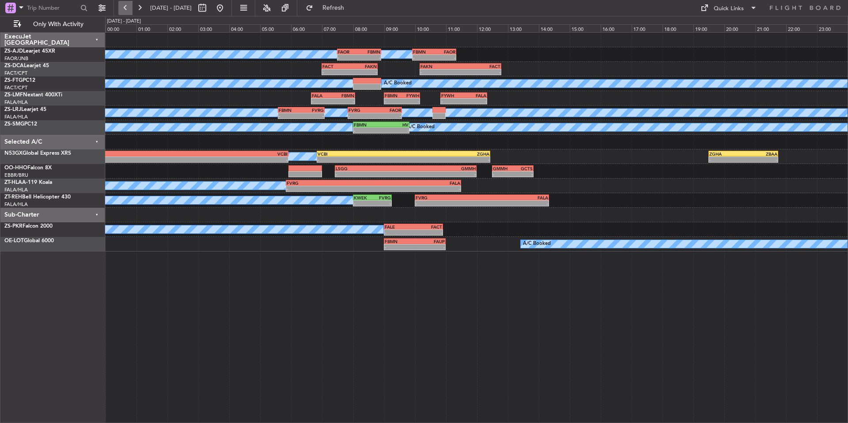
click at [122, 6] on button at bounding box center [125, 8] width 14 height 14
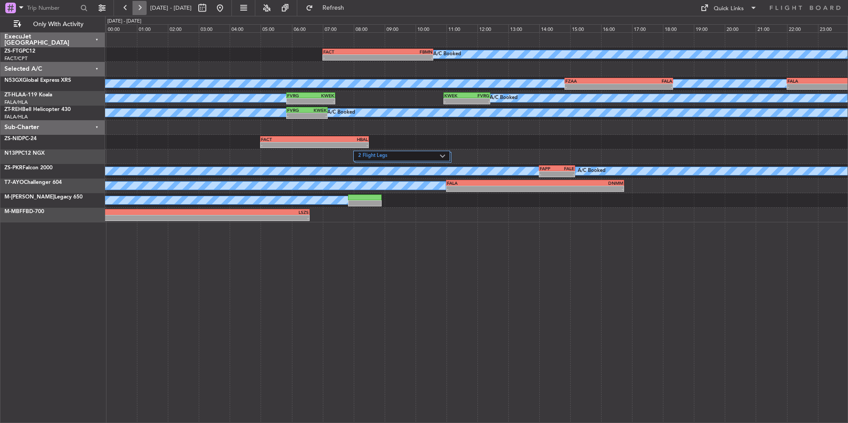
click at [135, 6] on button at bounding box center [139, 8] width 14 height 14
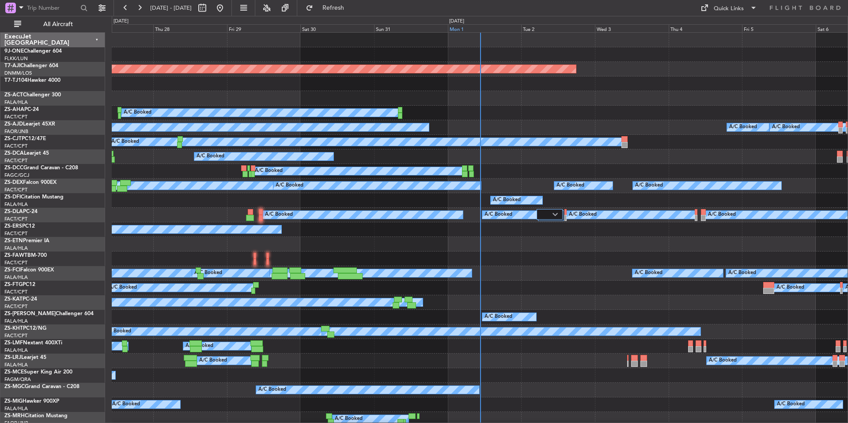
click at [491, 29] on div "Mon 1" at bounding box center [485, 28] width 74 height 8
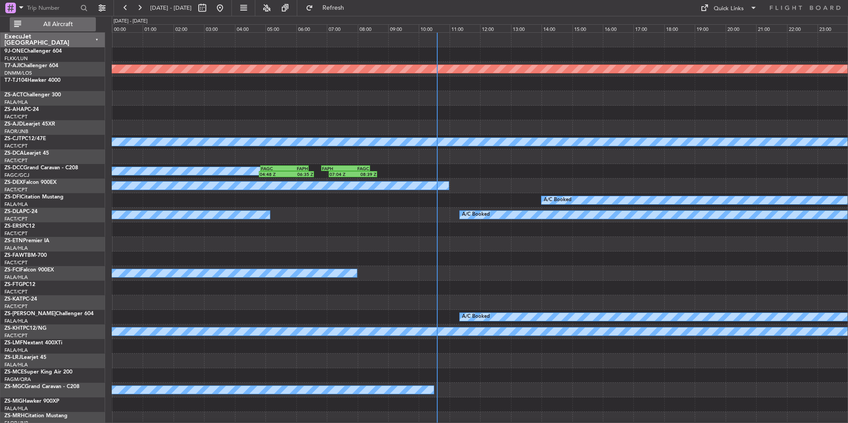
click at [63, 25] on span "All Aircraft" at bounding box center [58, 24] width 70 height 6
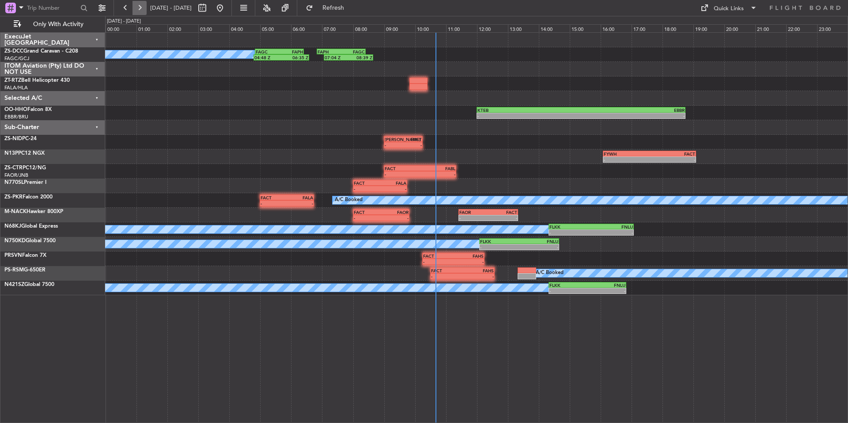
click at [141, 4] on button at bounding box center [139, 8] width 14 height 14
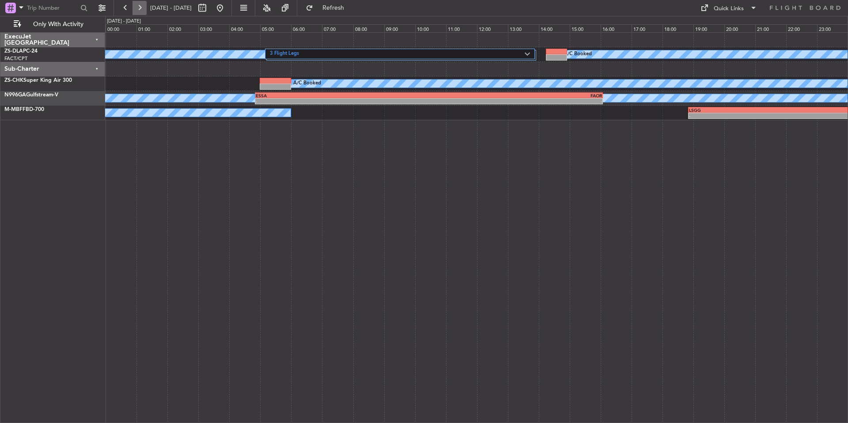
click at [141, 4] on button at bounding box center [139, 8] width 14 height 14
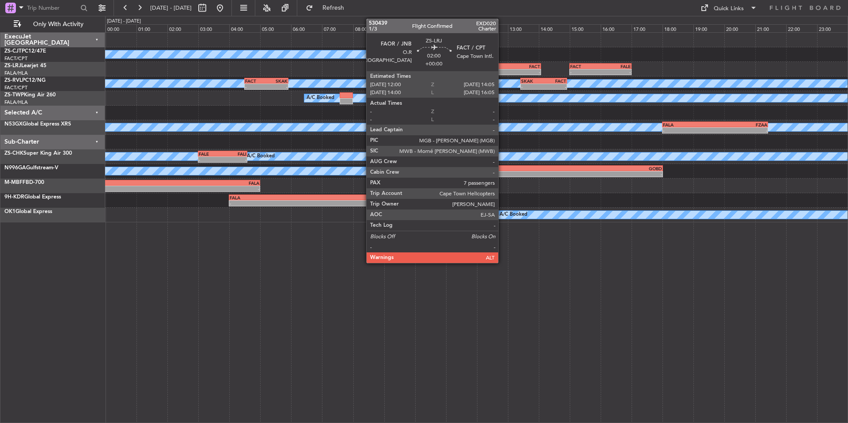
click at [502, 68] on div "FAOR 12:00 Z FACT 14:05 Z" at bounding box center [508, 66] width 64 height 6
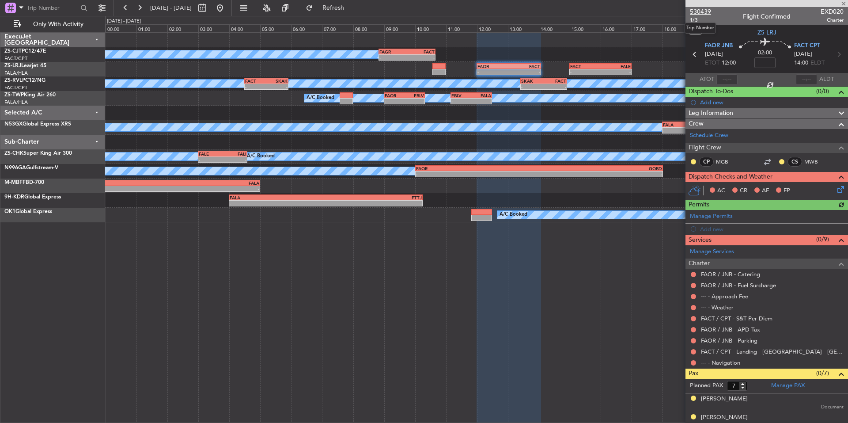
click at [705, 9] on span "530439" at bounding box center [700, 11] width 21 height 9
